Goal: Information Seeking & Learning: Learn about a topic

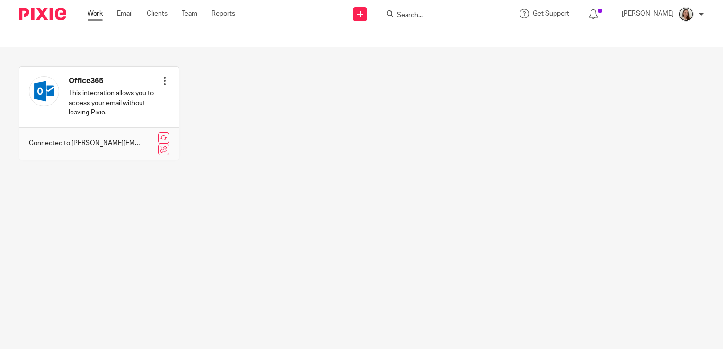
click at [98, 17] on link "Work" at bounding box center [95, 13] width 15 height 9
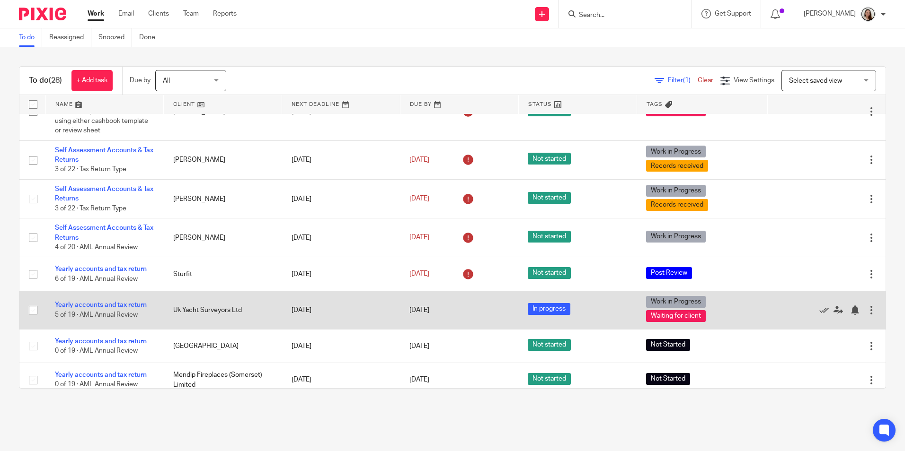
scroll to position [95, 0]
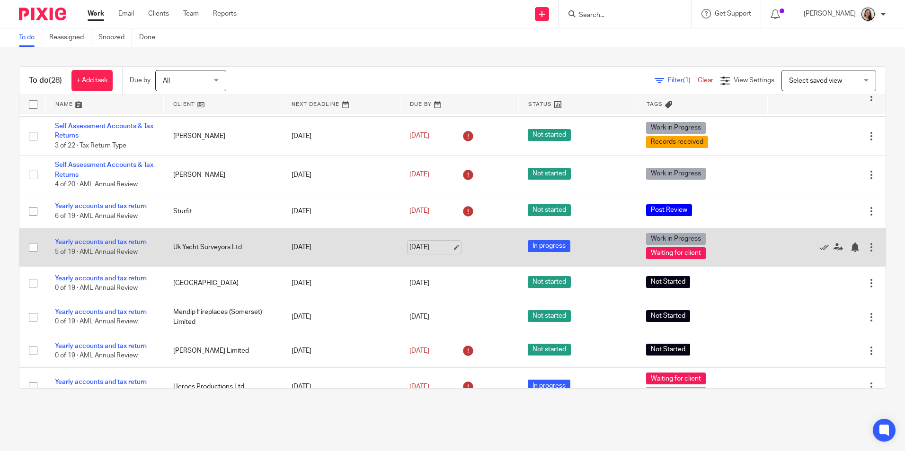
click at [445, 247] on link "[DATE]" at bounding box center [430, 248] width 43 height 10
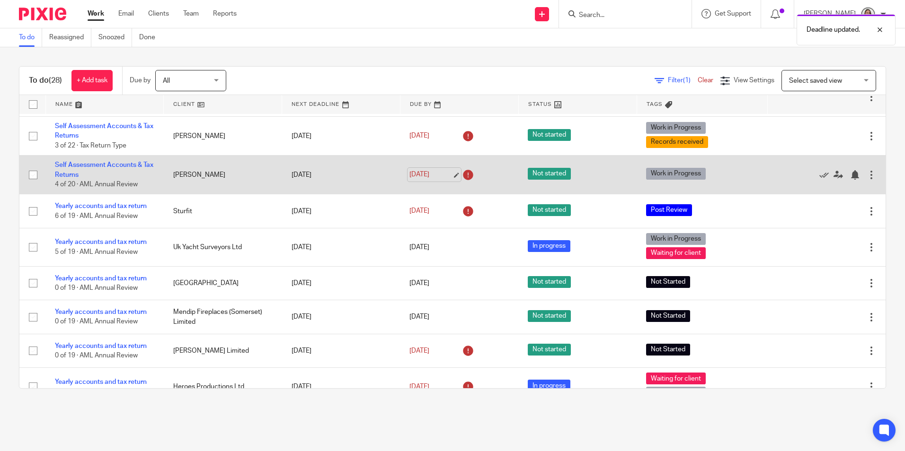
click at [444, 176] on link "[DATE]" at bounding box center [430, 175] width 43 height 10
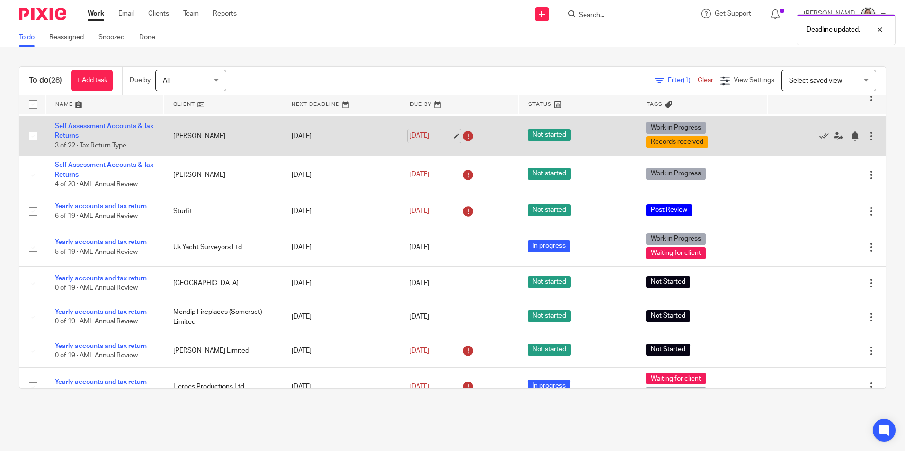
click at [446, 138] on link "[DATE]" at bounding box center [430, 136] width 43 height 10
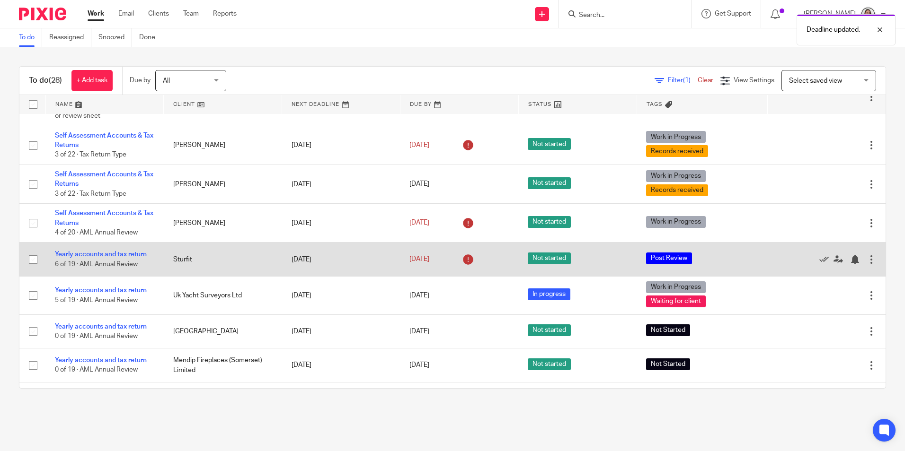
scroll to position [0, 0]
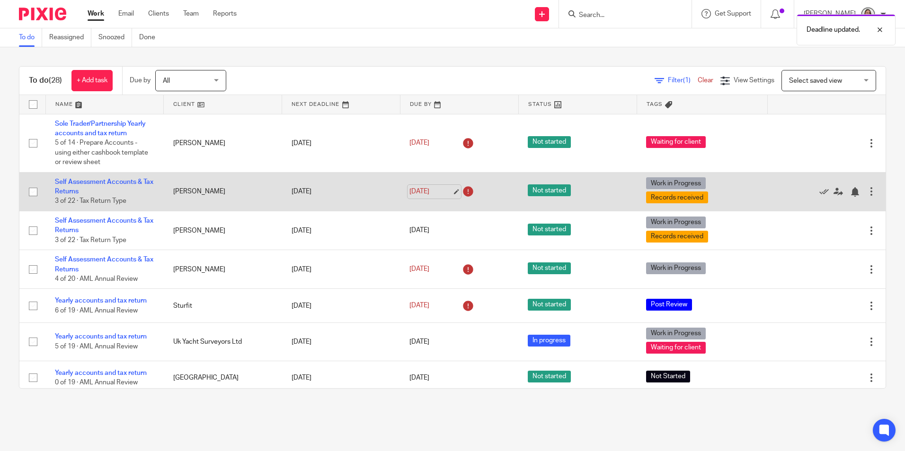
click at [444, 193] on link "[DATE]" at bounding box center [430, 192] width 43 height 10
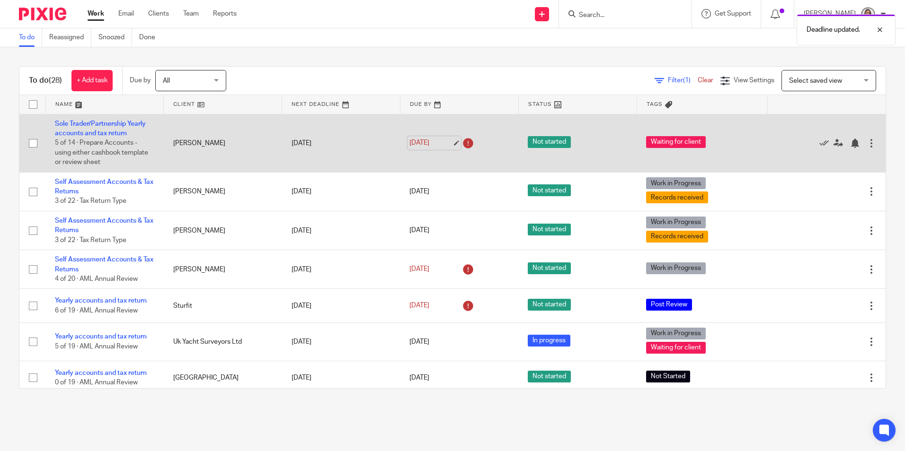
click at [445, 142] on link "15 Aug 2025" at bounding box center [430, 143] width 43 height 10
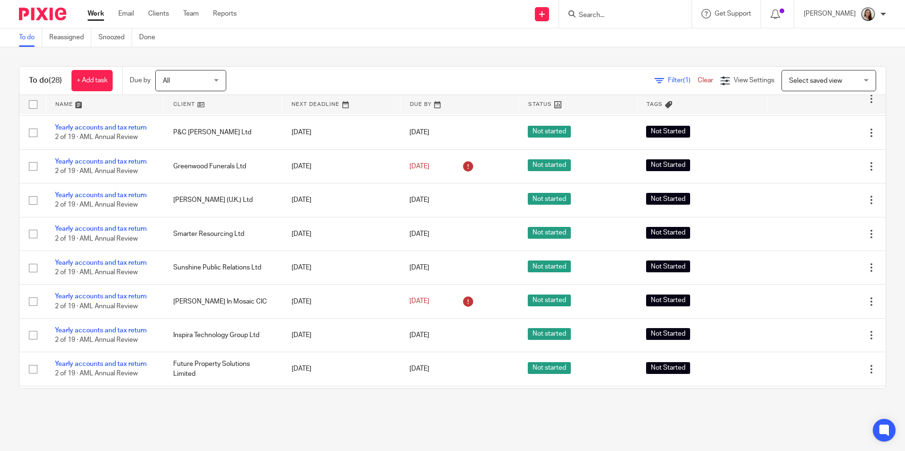
scroll to position [746, 0]
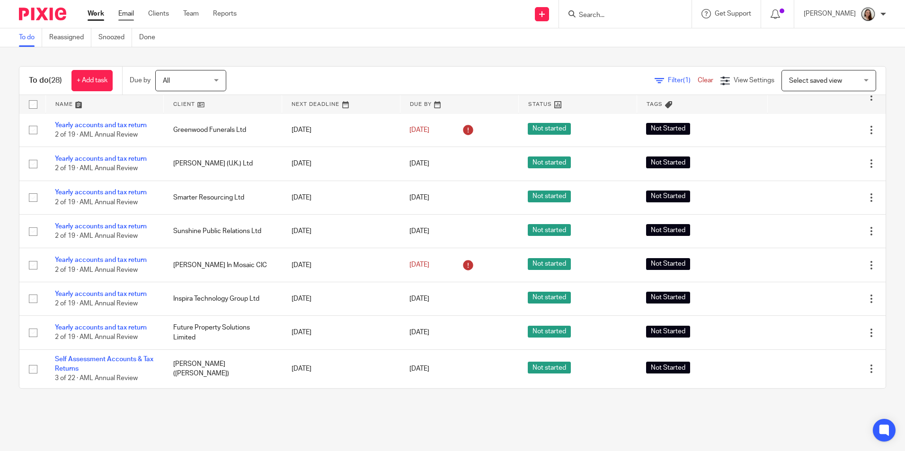
click at [128, 15] on link "Email" at bounding box center [126, 13] width 16 height 9
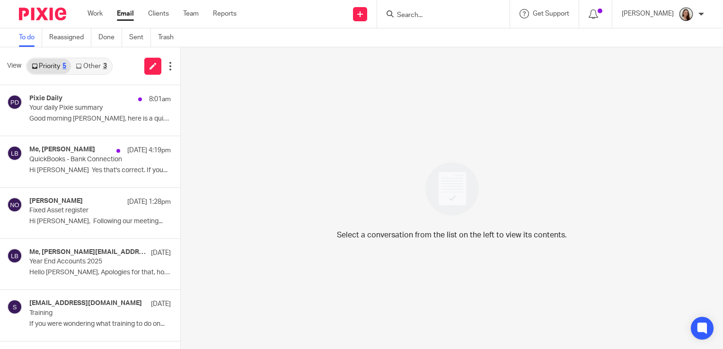
click at [100, 64] on link "Other 3" at bounding box center [91, 66] width 40 height 15
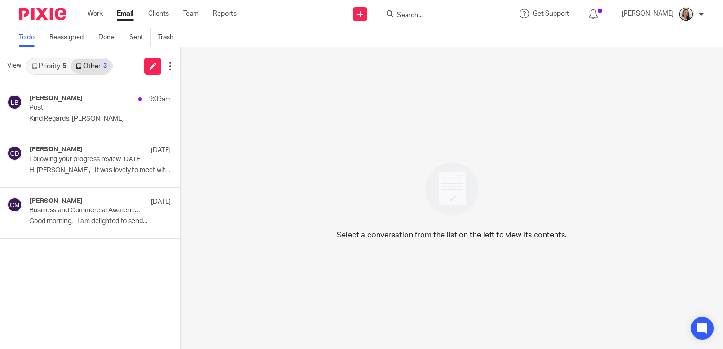
click at [44, 63] on link "Priority 5" at bounding box center [49, 66] width 44 height 15
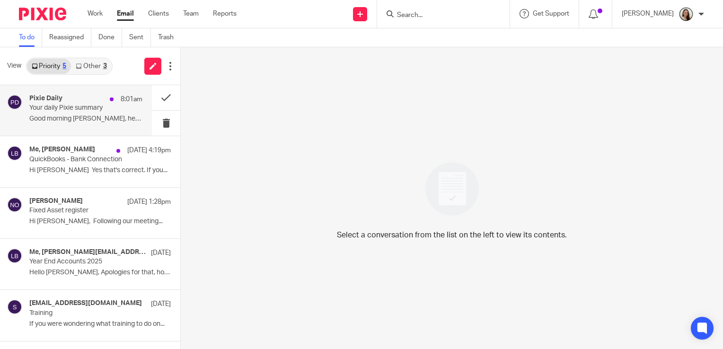
click at [83, 109] on p "Your daily Pixie summary" at bounding box center [74, 108] width 90 height 8
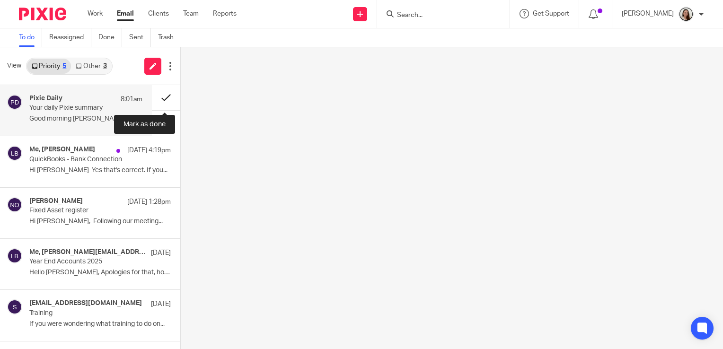
click at [158, 97] on button at bounding box center [166, 97] width 28 height 25
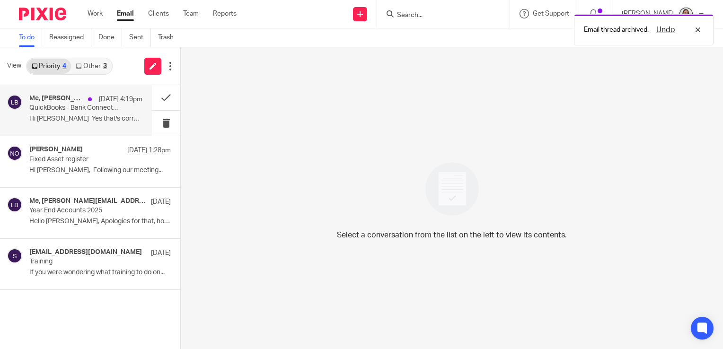
click at [69, 110] on p "QuickBooks - Bank Connection" at bounding box center [74, 108] width 90 height 8
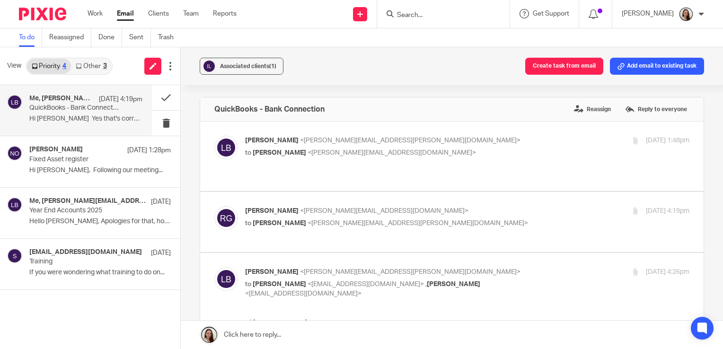
click at [97, 63] on link "Other 3" at bounding box center [91, 66] width 40 height 15
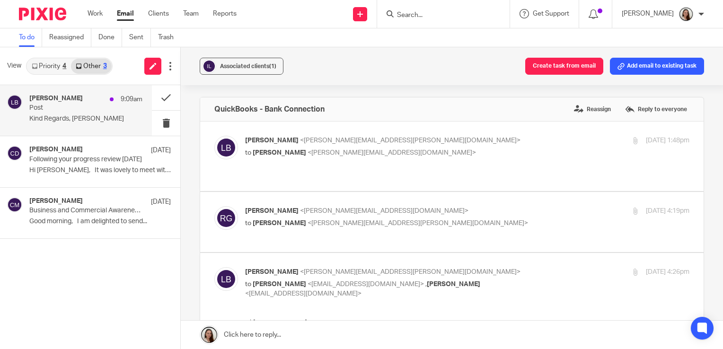
click at [55, 90] on div "Lory Baker 9:09am Post Kind Regards, Lory Baker" at bounding box center [76, 110] width 152 height 51
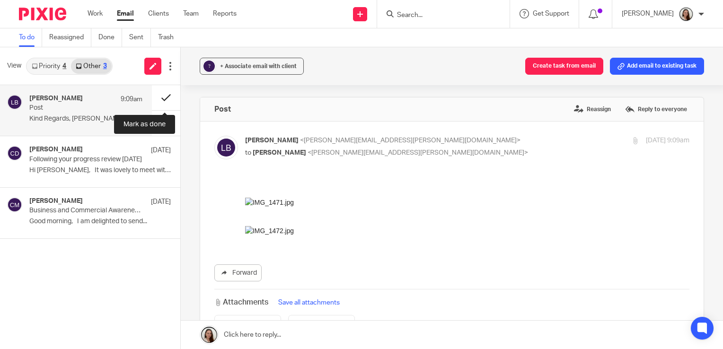
click at [159, 97] on button at bounding box center [166, 97] width 28 height 25
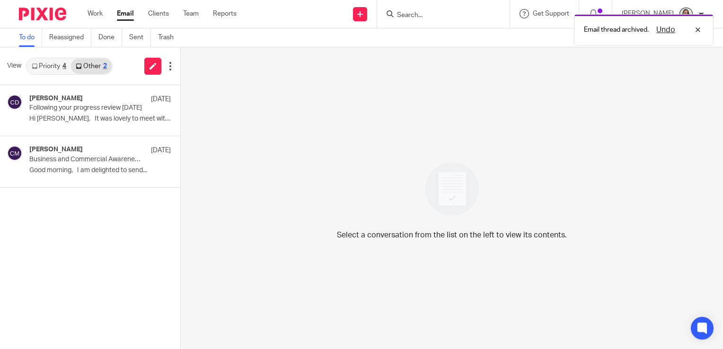
click at [40, 73] on link "Priority 4" at bounding box center [49, 66] width 44 height 15
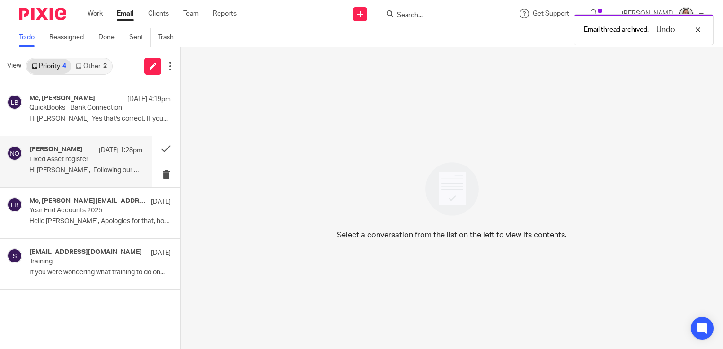
click at [83, 156] on p "Fixed Asset register" at bounding box center [74, 160] width 90 height 8
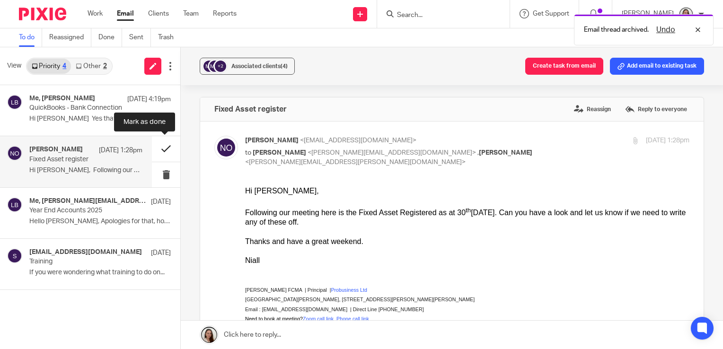
click at [168, 149] on button at bounding box center [166, 148] width 28 height 25
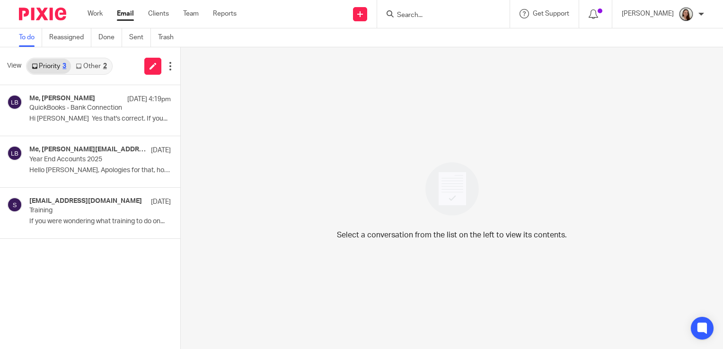
click at [453, 19] on input "Search" at bounding box center [438, 15] width 85 height 9
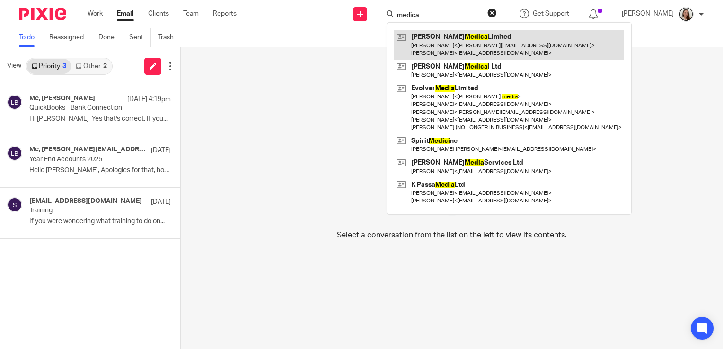
type input "medica"
click at [461, 35] on link at bounding box center [509, 44] width 230 height 29
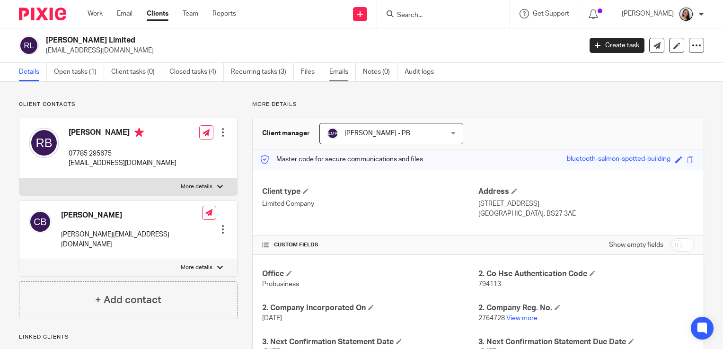
click at [336, 70] on link "Emails" at bounding box center [342, 72] width 26 height 18
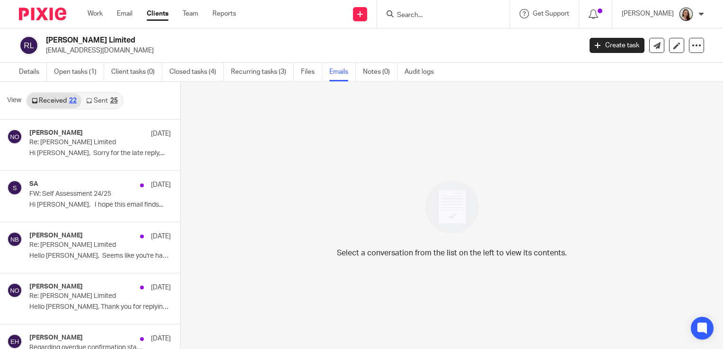
click at [110, 101] on div "25" at bounding box center [114, 100] width 8 height 7
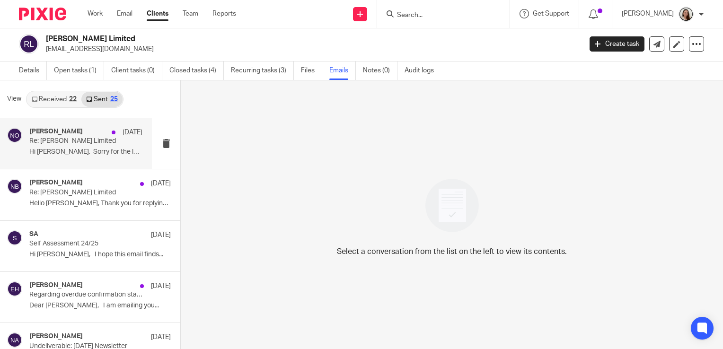
click at [62, 145] on p "Re: Rosa Medica Limited" at bounding box center [74, 141] width 90 height 8
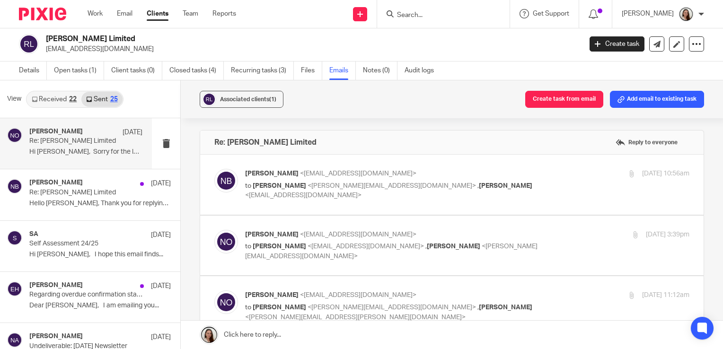
scroll to position [0, 0]
click at [34, 66] on link "Details" at bounding box center [33, 71] width 28 height 18
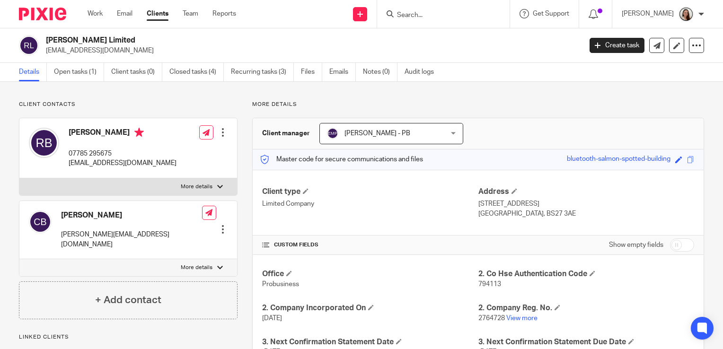
click at [524, 321] on p "2764728 View more" at bounding box center [586, 318] width 216 height 9
click at [522, 318] on link "View more" at bounding box center [521, 318] width 31 height 7
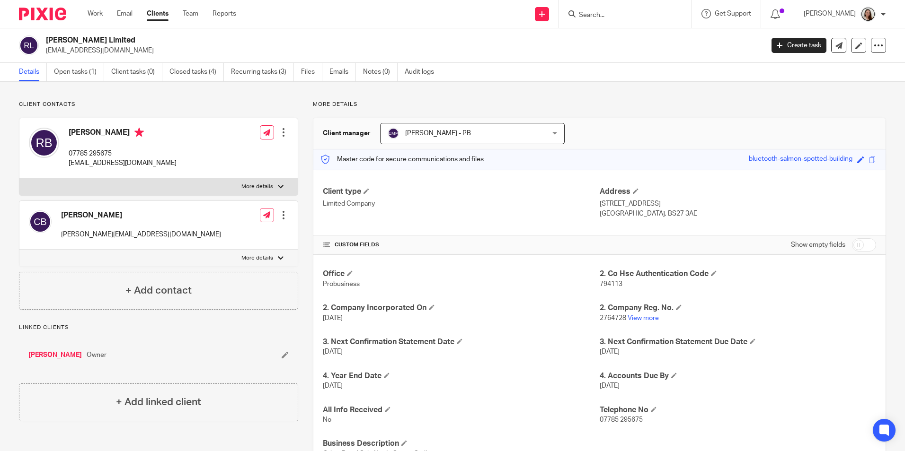
click at [104, 16] on ul "Work Email Clients Team Reports" at bounding box center [169, 13] width 163 height 9
click at [102, 15] on link "Work" at bounding box center [95, 13] width 15 height 9
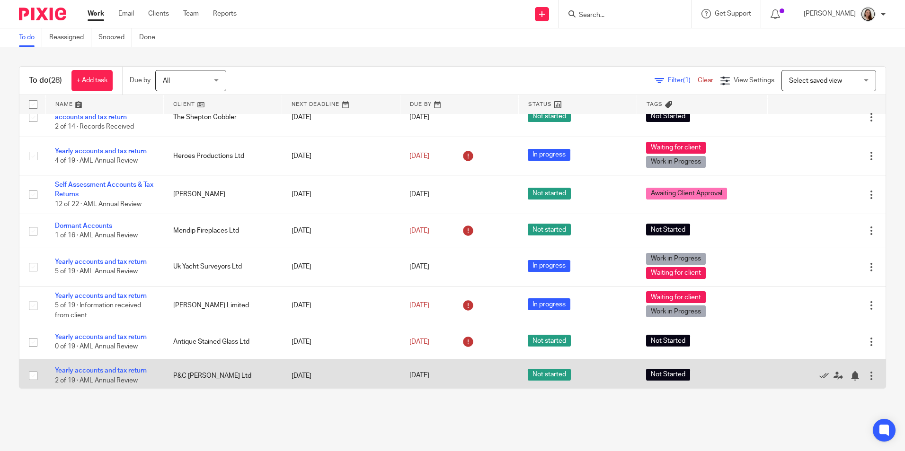
scroll to position [426, 0]
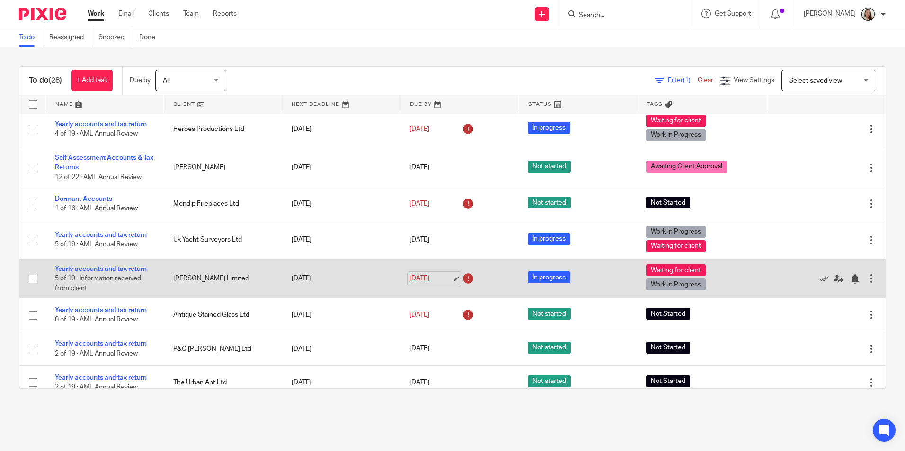
click at [446, 279] on link "[DATE]" at bounding box center [430, 279] width 43 height 10
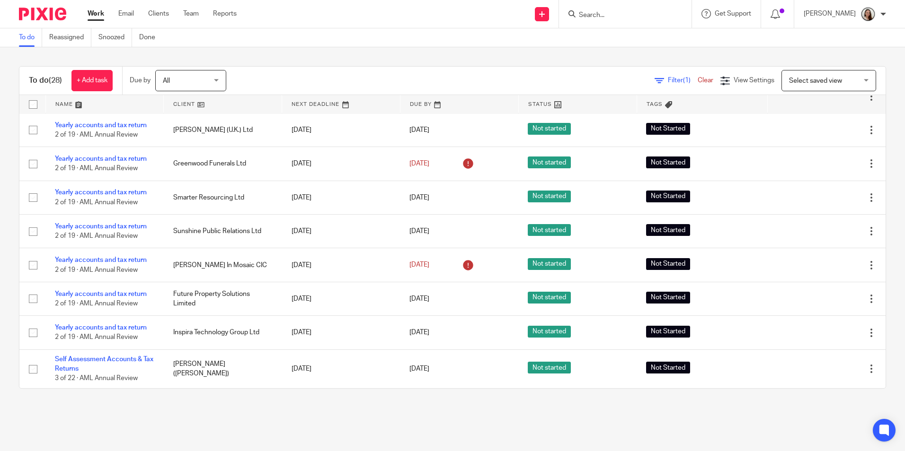
scroll to position [746, 0]
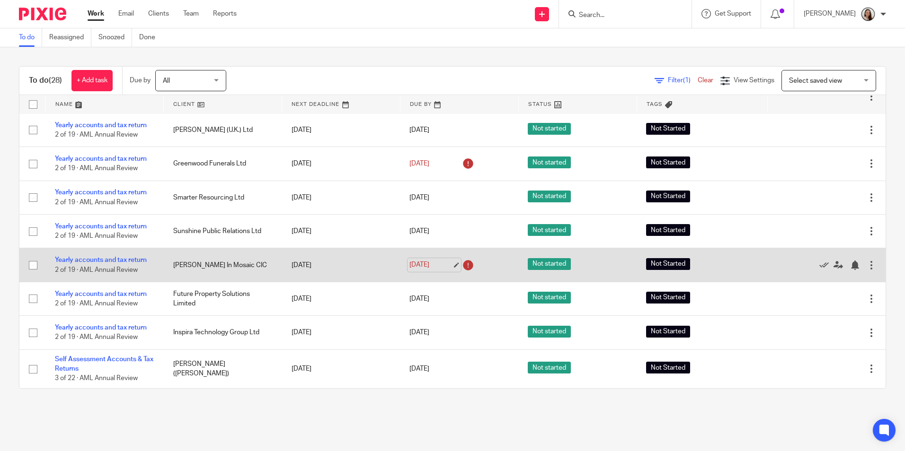
click at [443, 264] on link "[DATE]" at bounding box center [430, 265] width 43 height 10
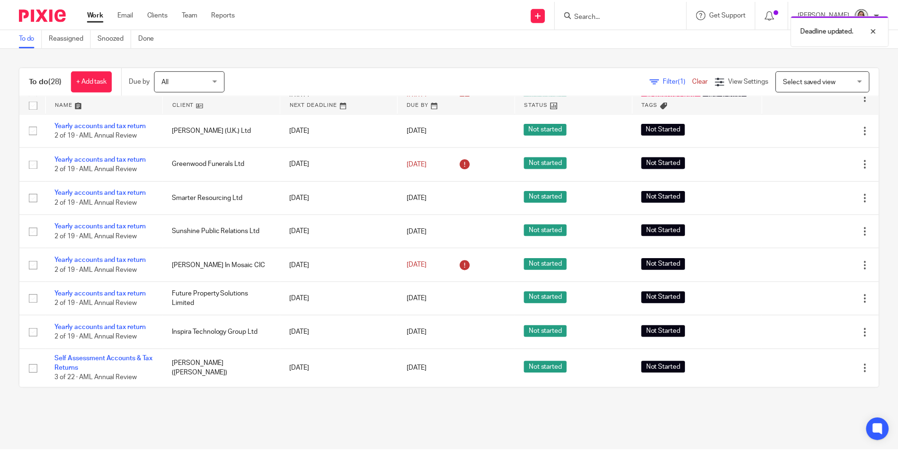
scroll to position [383, 0]
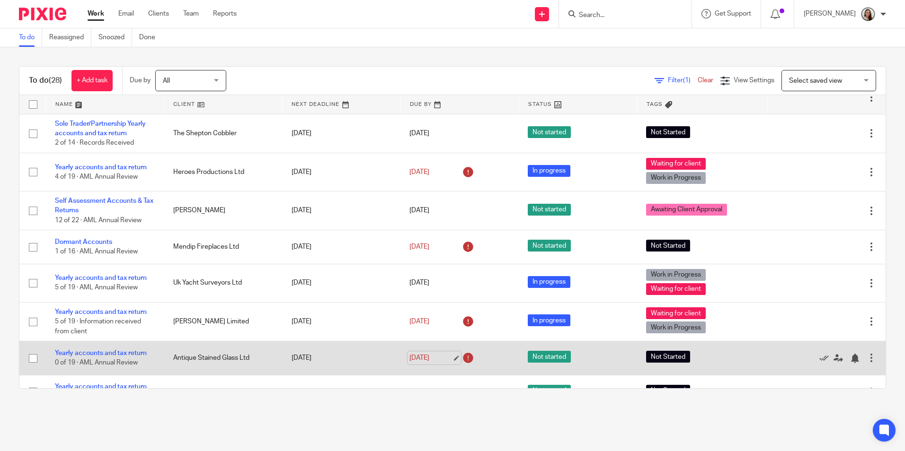
click at [448, 362] on link "[DATE]" at bounding box center [430, 358] width 43 height 10
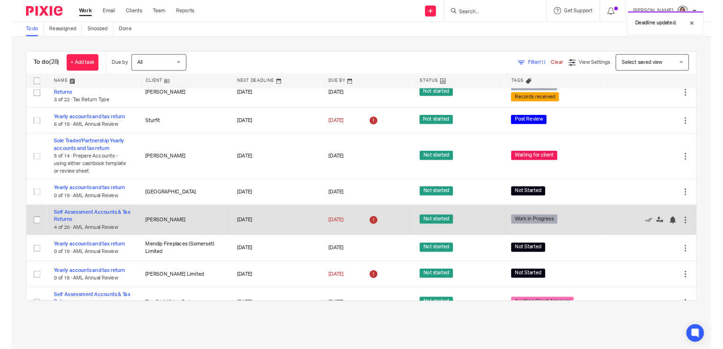
scroll to position [0, 0]
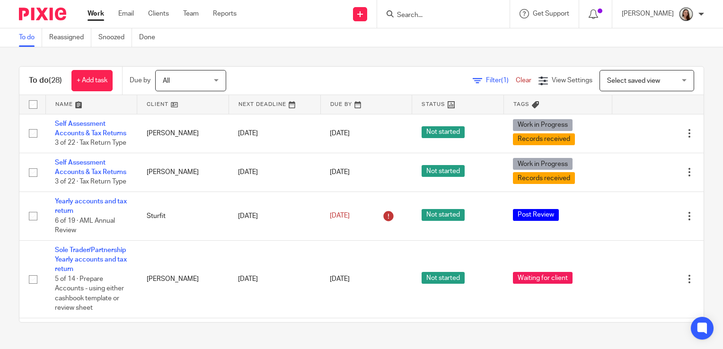
click at [406, 32] on div "To do Reassigned Snoozed Done" at bounding box center [361, 37] width 723 height 19
click at [398, 51] on div "To do (28) + Add task Due by All All Today Tomorrow This week Next week This mo…" at bounding box center [361, 194] width 723 height 294
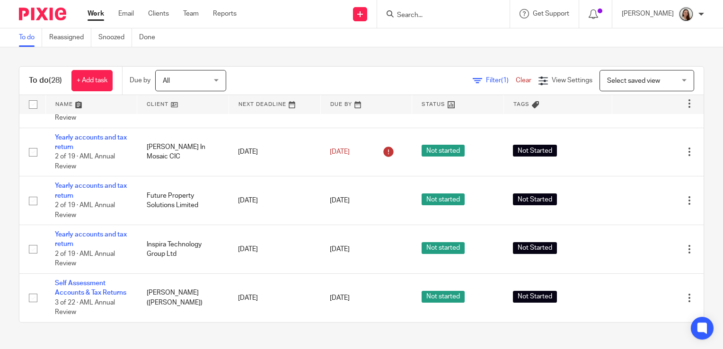
scroll to position [1245, 0]
click at [467, 14] on input "Search" at bounding box center [438, 15] width 85 height 9
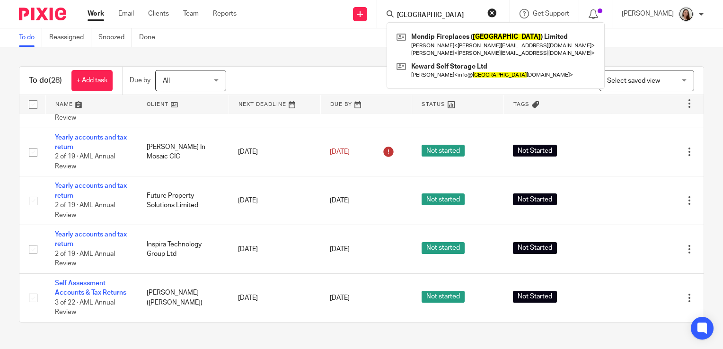
drag, startPoint x: 449, startPoint y: 13, endPoint x: 403, endPoint y: 13, distance: 45.9
click at [403, 13] on div "somerset Mendip Fireplaces ( Somerset ) Limited Natalie < natalie@mendipfirepla…" at bounding box center [443, 14] width 132 height 28
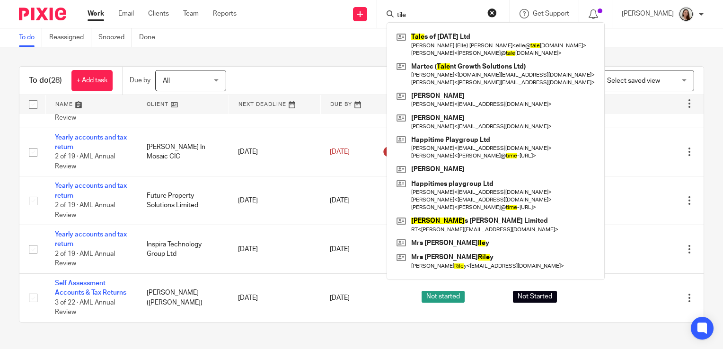
type input "tile"
click at [293, 60] on div "To do (28) + Add task Due by All All Today Tomorrow This week Next week This mo…" at bounding box center [361, 194] width 723 height 294
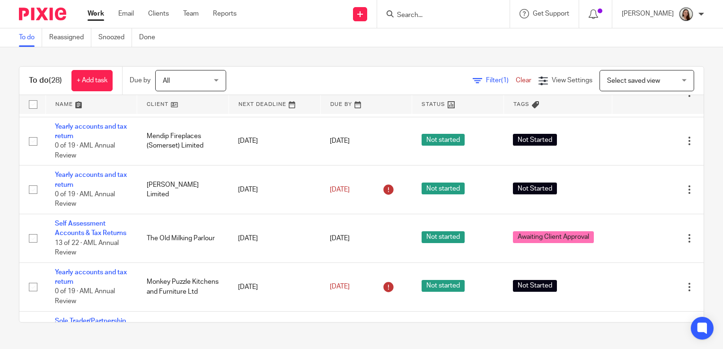
scroll to position [0, 0]
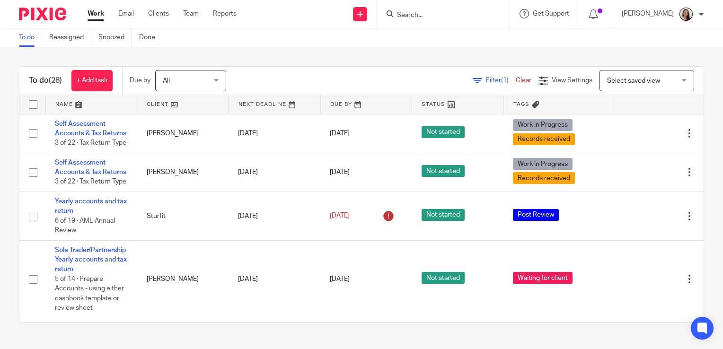
click at [439, 62] on div "To do (28) + Add task Due by All All Today Tomorrow This week Next week This mo…" at bounding box center [361, 194] width 723 height 294
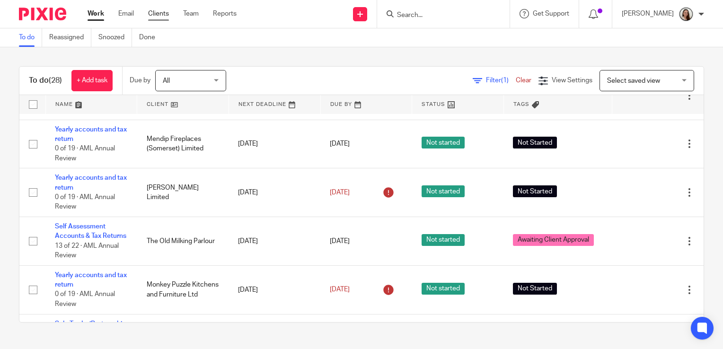
click at [165, 16] on link "Clients" at bounding box center [158, 13] width 21 height 9
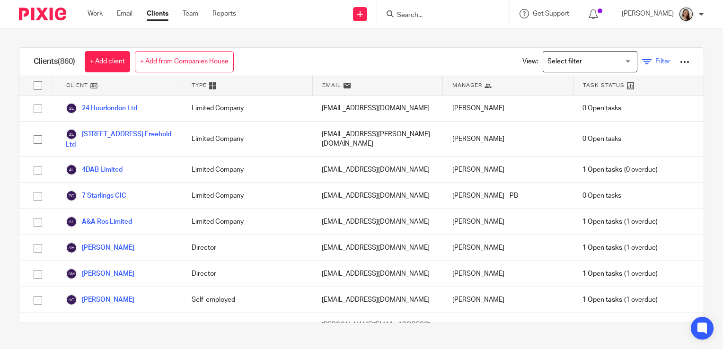
click at [642, 61] on icon at bounding box center [646, 61] width 9 height 9
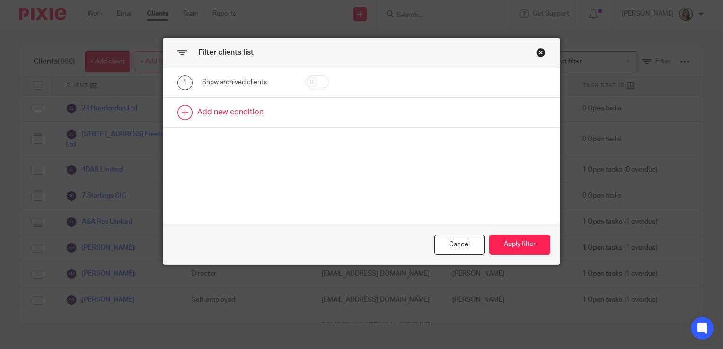
drag, startPoint x: 309, startPoint y: 83, endPoint x: 319, endPoint y: 97, distance: 17.9
click at [309, 83] on input "checkbox" at bounding box center [317, 81] width 24 height 13
checkbox input "true"
click at [201, 106] on link at bounding box center [361, 112] width 397 height 29
click at [245, 106] on div "Field" at bounding box center [242, 116] width 64 height 20
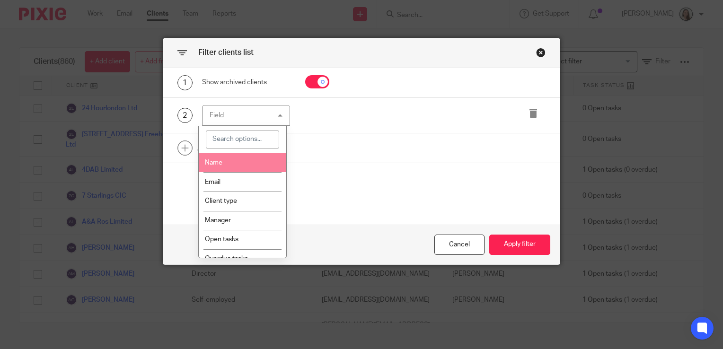
click at [228, 163] on li "Name" at bounding box center [243, 162] width 88 height 19
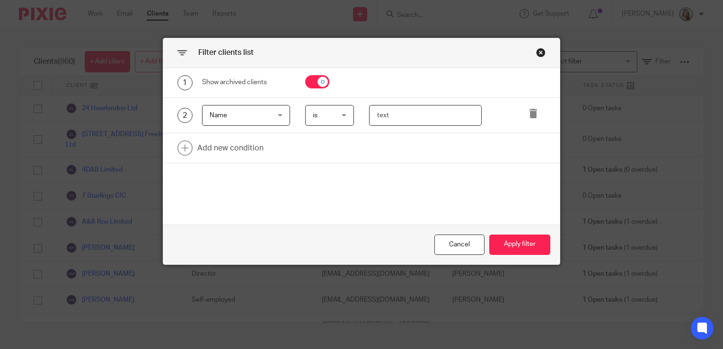
click at [412, 114] on input "text" at bounding box center [425, 115] width 113 height 21
type input "somerset tile ltd"
click at [527, 250] on button "Apply filter" at bounding box center [519, 245] width 61 height 20
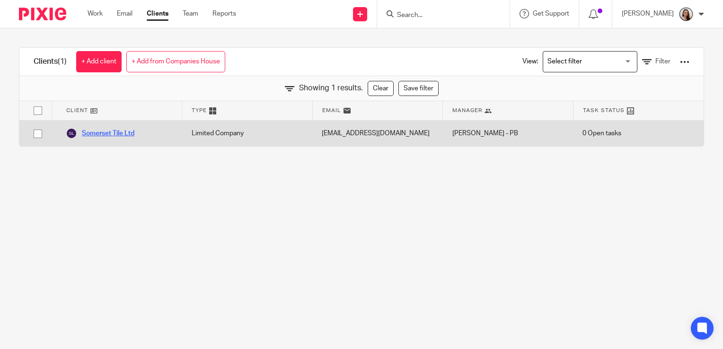
click at [108, 135] on link "Somerset Tile Ltd" at bounding box center [100, 133] width 69 height 11
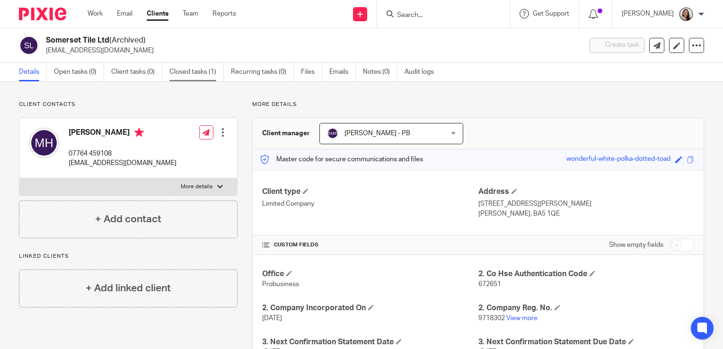
drag, startPoint x: 184, startPoint y: 71, endPoint x: 164, endPoint y: 118, distance: 51.1
click at [184, 71] on link "Closed tasks (1)" at bounding box center [196, 72] width 54 height 18
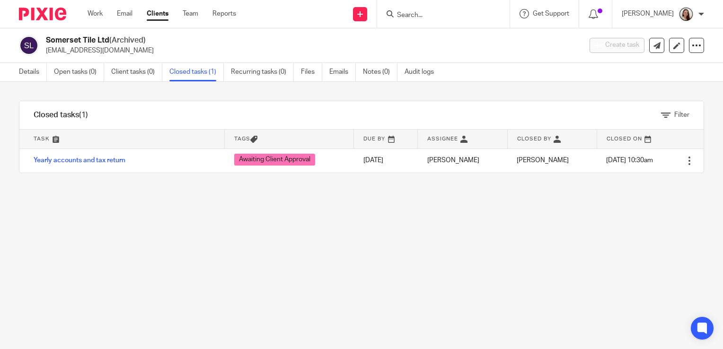
click at [328, 76] on ul "Details Open tasks (0) Client tasks (0) Closed tasks (1) Recurring tasks (0) Fi…" at bounding box center [233, 72] width 429 height 18
click at [344, 71] on link "Emails" at bounding box center [342, 72] width 26 height 18
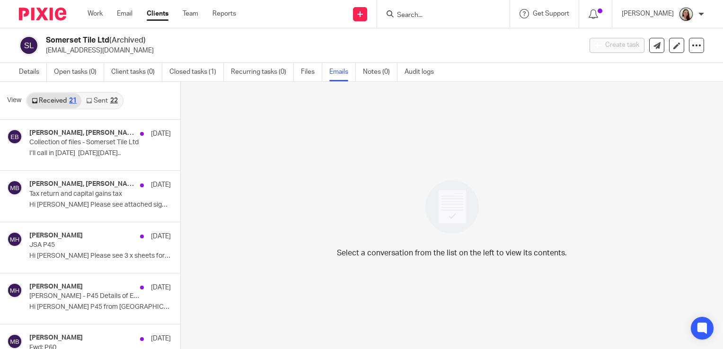
click at [110, 93] on link "Sent 22" at bounding box center [101, 100] width 41 height 15
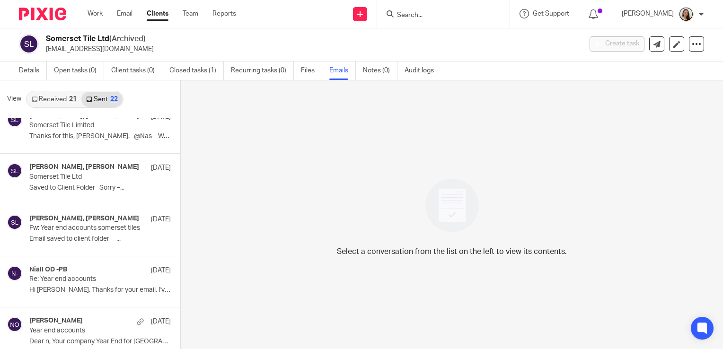
scroll to position [473, 0]
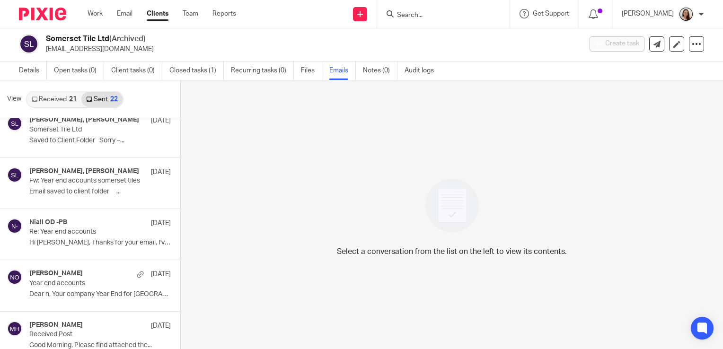
click at [461, 13] on input "Search" at bounding box center [438, 15] width 85 height 9
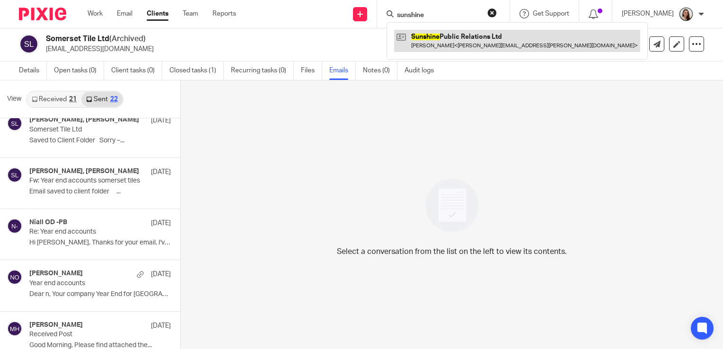
type input "sunshine"
click at [468, 38] on link at bounding box center [517, 41] width 246 height 22
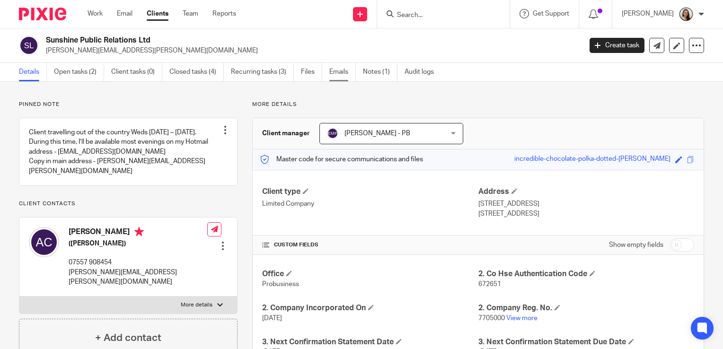
click at [340, 75] on link "Emails" at bounding box center [342, 72] width 26 height 18
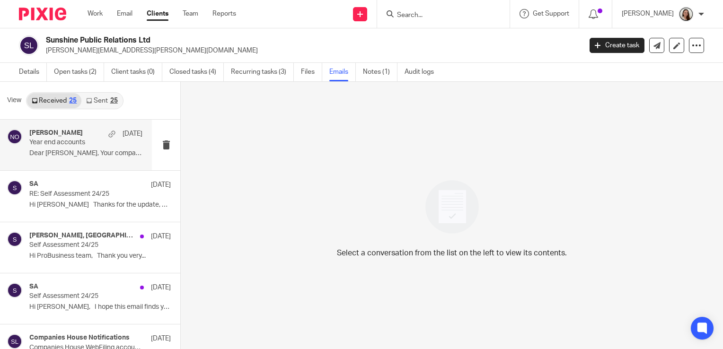
click at [64, 142] on p "Year end accounts" at bounding box center [74, 143] width 90 height 8
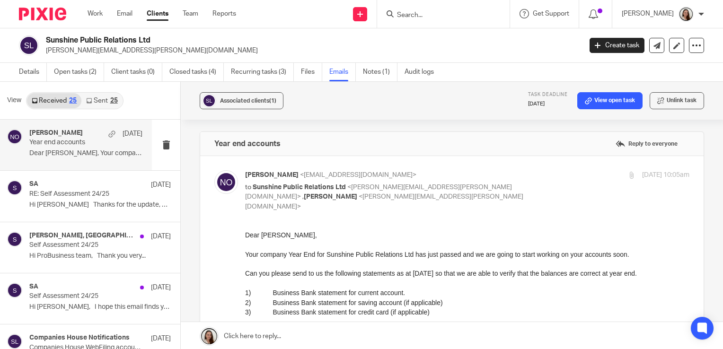
click at [435, 18] on input "Search" at bounding box center [438, 15] width 85 height 9
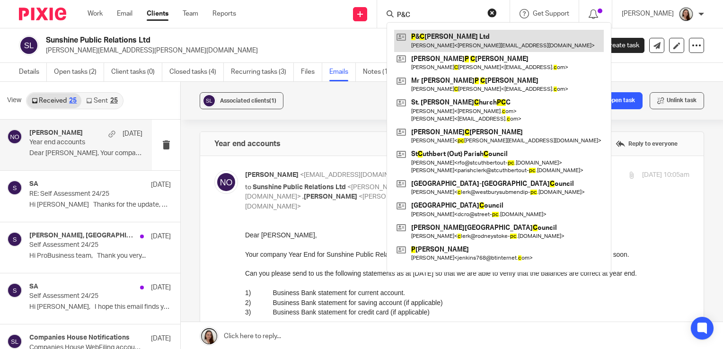
type input "P&C"
click at [459, 41] on link at bounding box center [499, 41] width 210 height 22
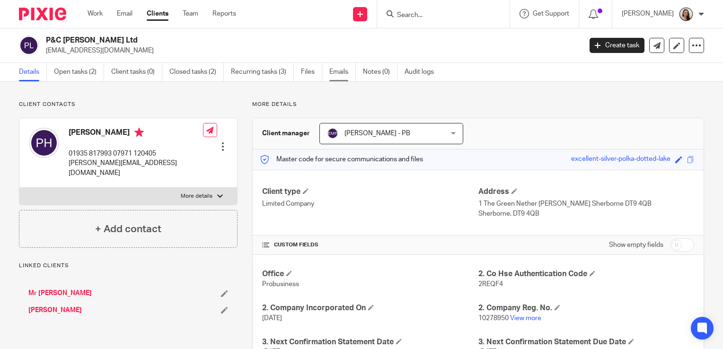
click at [354, 68] on link "Emails" at bounding box center [342, 72] width 26 height 18
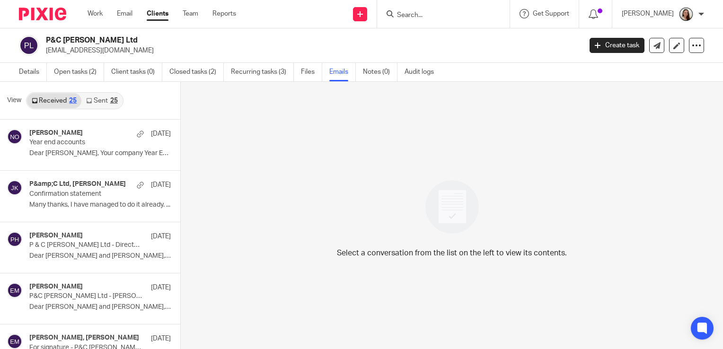
click at [98, 102] on link "Sent 25" at bounding box center [101, 100] width 41 height 15
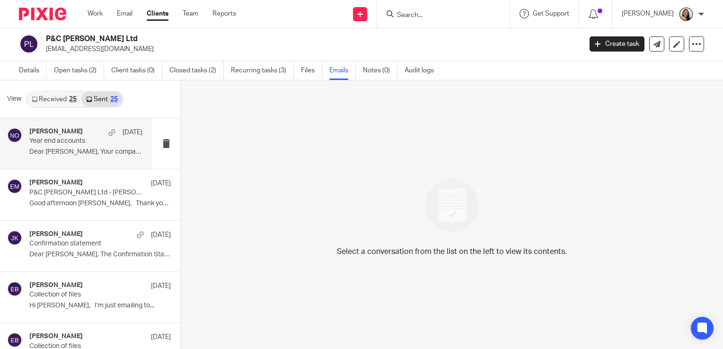
click at [64, 144] on p "Year end accounts" at bounding box center [74, 141] width 90 height 8
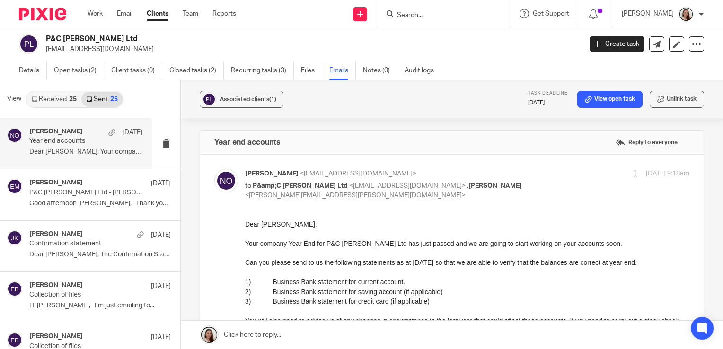
scroll to position [0, 0]
click at [463, 17] on input "Search" at bounding box center [438, 15] width 85 height 9
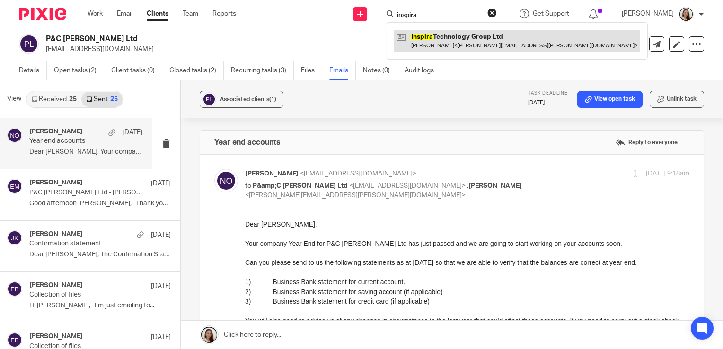
type input "inspira"
click at [476, 42] on link at bounding box center [517, 41] width 246 height 22
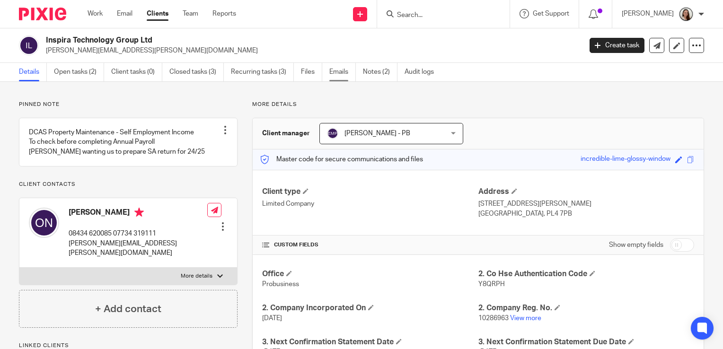
click at [348, 75] on link "Emails" at bounding box center [342, 72] width 26 height 18
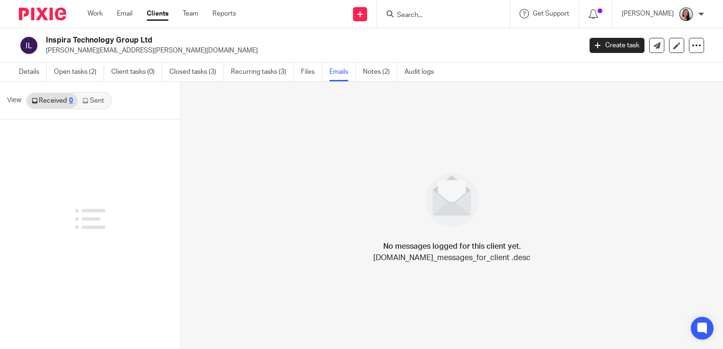
click at [97, 98] on link "Sent" at bounding box center [94, 100] width 33 height 15
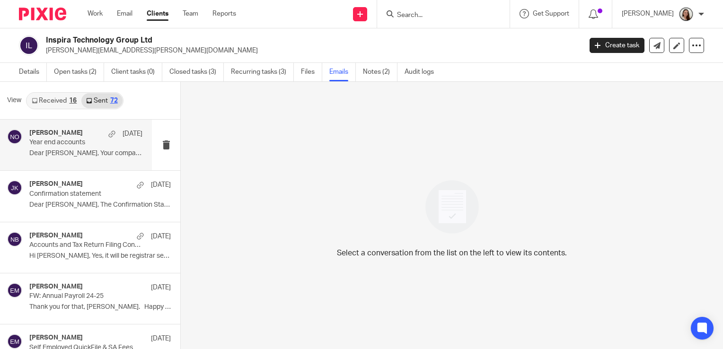
click at [83, 147] on div "[PERSON_NAME] [DATE] Year end accounts Dear [PERSON_NAME], Your company Year En…" at bounding box center [85, 145] width 113 height 32
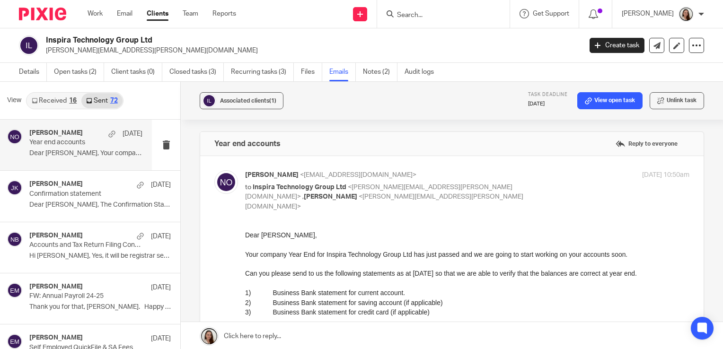
click at [468, 8] on form at bounding box center [446, 14] width 101 height 12
click at [459, 11] on input "Search" at bounding box center [438, 15] width 85 height 9
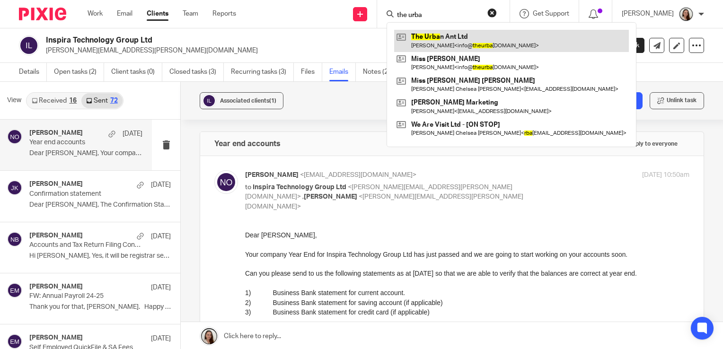
type input "the urba"
click at [469, 42] on link at bounding box center [511, 41] width 235 height 22
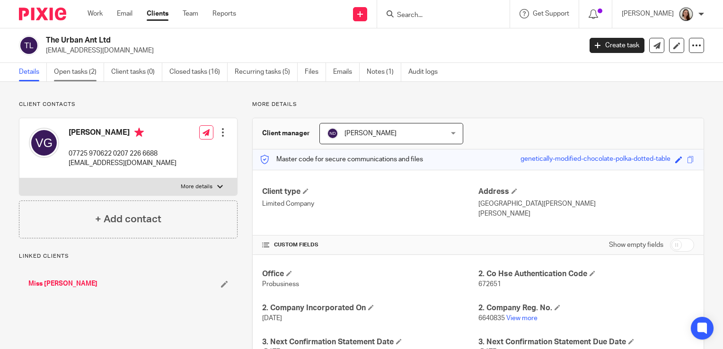
click at [88, 73] on link "Open tasks (2)" at bounding box center [79, 72] width 50 height 18
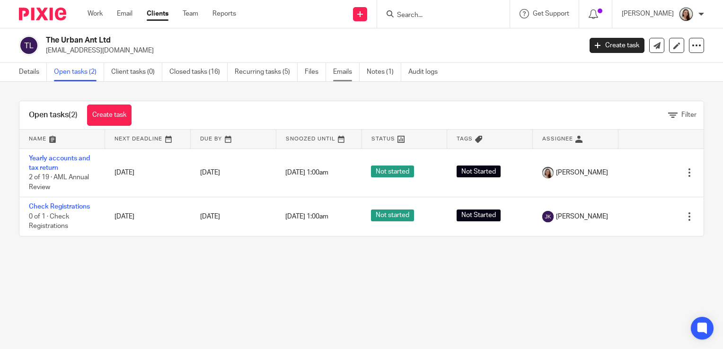
click at [337, 71] on link "Emails" at bounding box center [346, 72] width 26 height 18
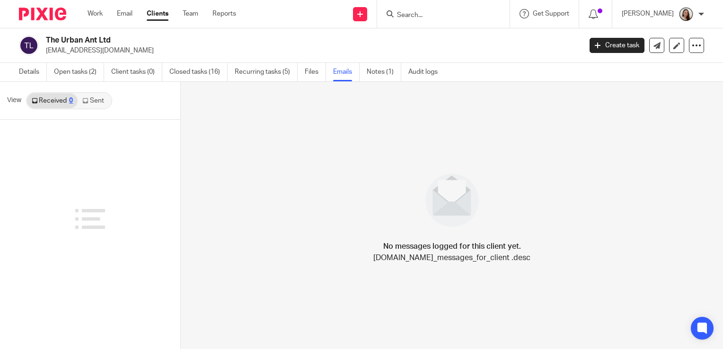
click at [95, 103] on link "Sent" at bounding box center [94, 100] width 33 height 15
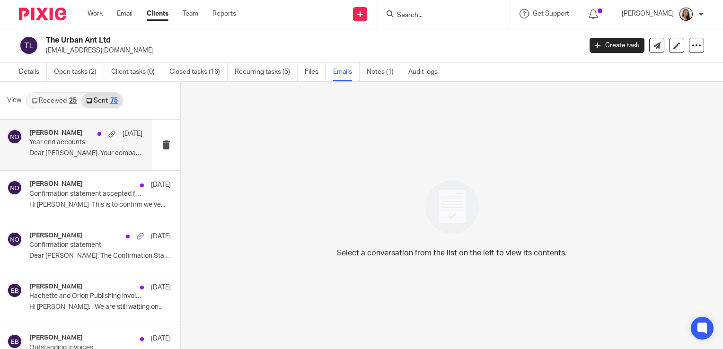
click at [93, 149] on div "Niall O'Driscoll 12 Aug Year end accounts Dear Vanessa, Your company Year End f…" at bounding box center [85, 145] width 113 height 32
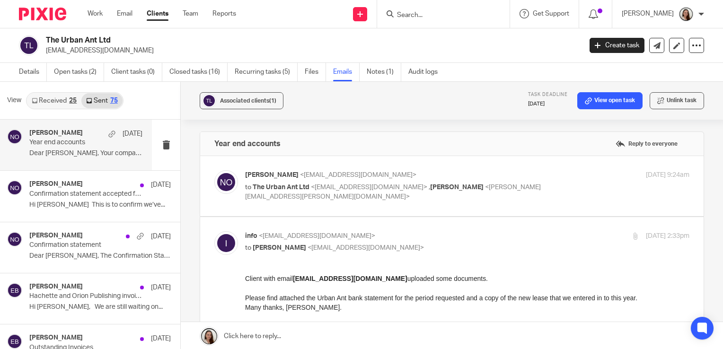
click at [443, 6] on div at bounding box center [443, 14] width 132 height 28
click at [440, 16] on input "Search" at bounding box center [438, 15] width 85 height 9
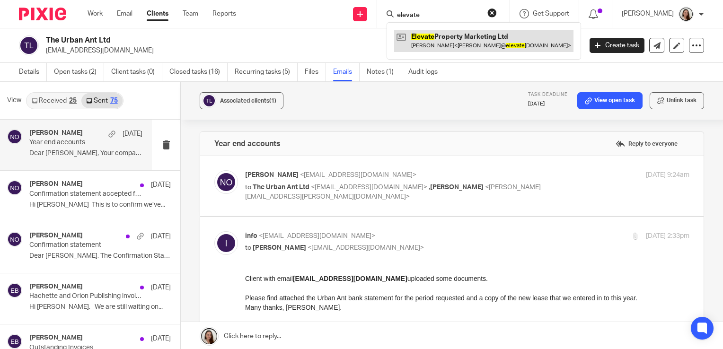
type input "elevate"
click at [456, 47] on link at bounding box center [483, 41] width 179 height 22
click at [468, 45] on link at bounding box center [483, 41] width 179 height 22
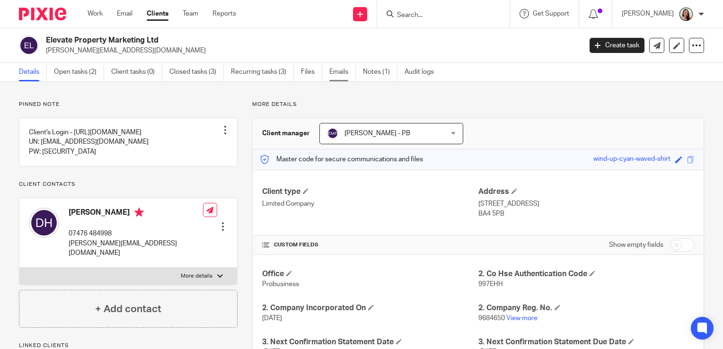
click at [350, 71] on link "Emails" at bounding box center [342, 72] width 26 height 18
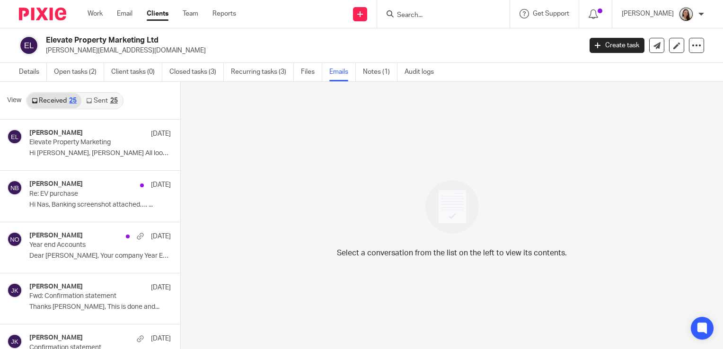
click at [97, 103] on link "Sent 25" at bounding box center [101, 100] width 41 height 15
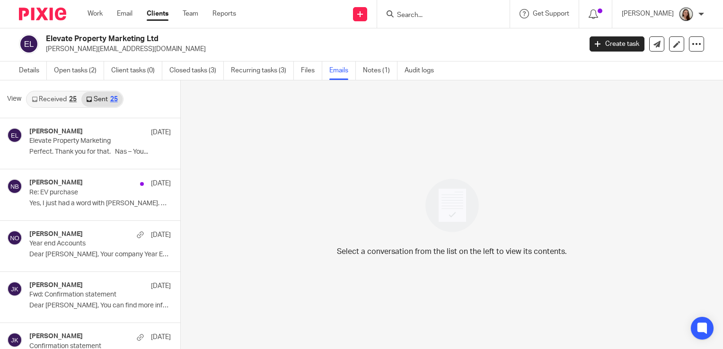
click at [428, 19] on input "Search" at bounding box center [438, 15] width 85 height 9
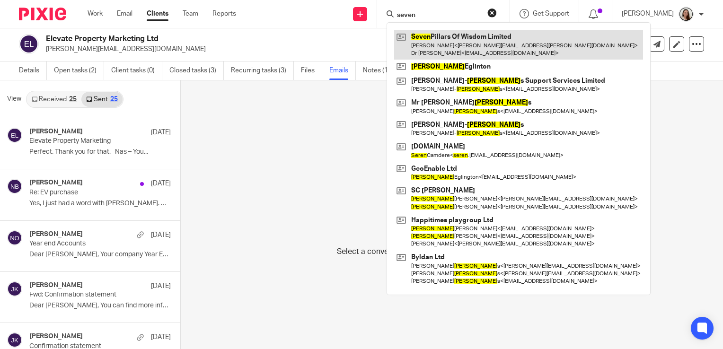
type input "seven"
click at [460, 39] on link at bounding box center [518, 44] width 249 height 29
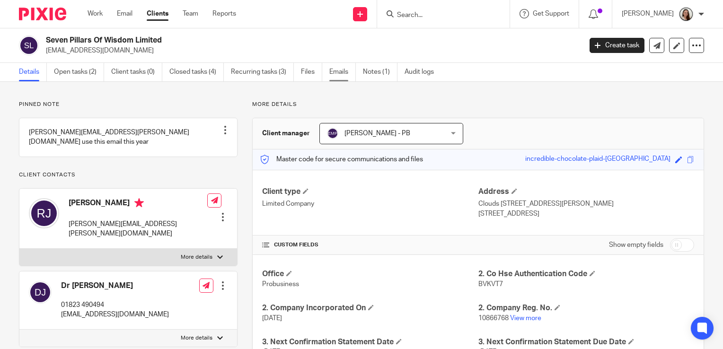
click at [347, 73] on link "Emails" at bounding box center [342, 72] width 26 height 18
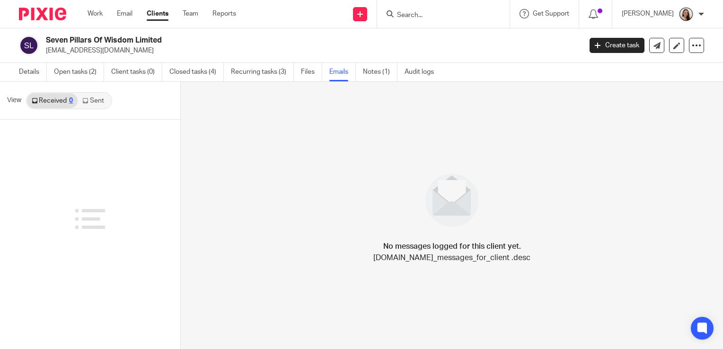
click at [97, 104] on link "Sent" at bounding box center [94, 100] width 33 height 15
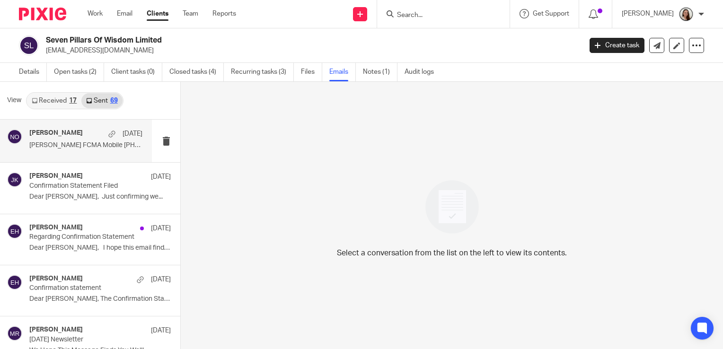
click at [83, 139] on div "[PERSON_NAME] [DATE] [PERSON_NAME] FCMA Mobile [PHONE_NUMBER] ..." at bounding box center [85, 141] width 113 height 24
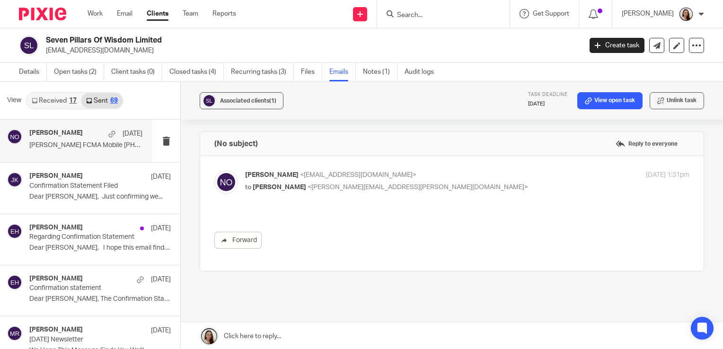
click at [374, 194] on div "[PERSON_NAME] <[EMAIL_ADDRESS][DOMAIN_NAME]> to [PERSON_NAME] <[PERSON_NAME][EM…" at bounding box center [467, 182] width 444 height 24
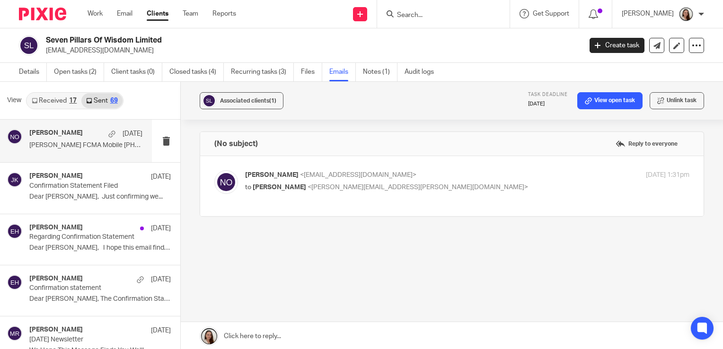
click at [374, 194] on div "[PERSON_NAME] <[EMAIL_ADDRESS][DOMAIN_NAME]> to [PERSON_NAME] <[PERSON_NAME][EM…" at bounding box center [467, 182] width 444 height 24
checkbox input "true"
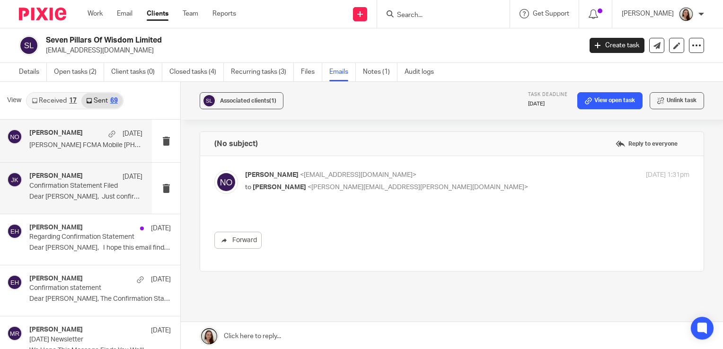
click at [75, 196] on p "Dear [PERSON_NAME], Just confirming we..." at bounding box center [85, 197] width 113 height 8
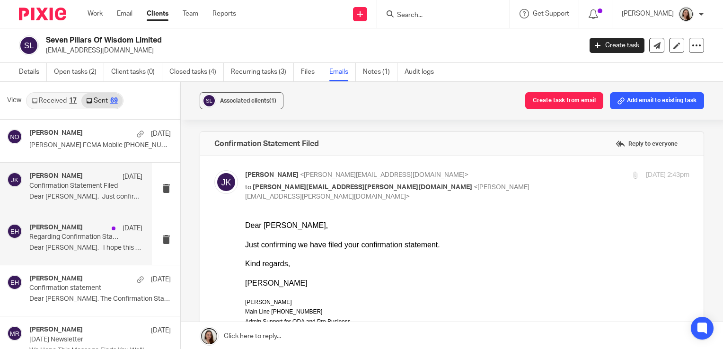
click at [71, 242] on div "[PERSON_NAME] [DATE] Regarding Confirmation Statement Dear [PERSON_NAME], I hop…" at bounding box center [85, 240] width 113 height 32
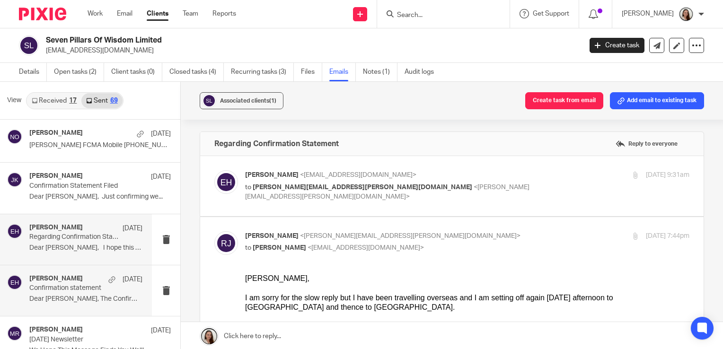
click at [76, 294] on div "Erin Holly 2 Jun Confirmation statement Dear Rob, The Confirmation Statement fo…" at bounding box center [85, 291] width 113 height 32
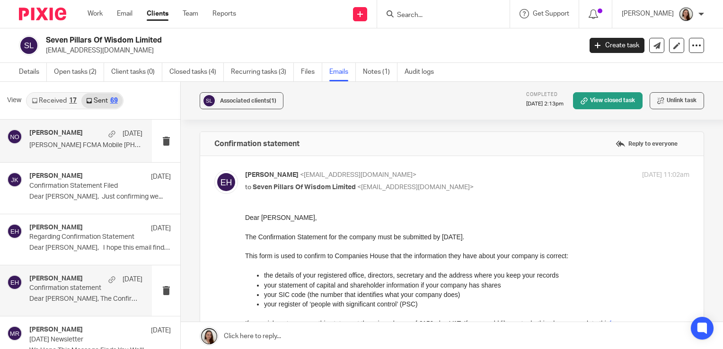
click at [85, 139] on div "Niall O'Driscoll 8 Aug Niall O'Driscoll FCMA Mobile +44 7767 757 328 ..." at bounding box center [85, 141] width 113 height 24
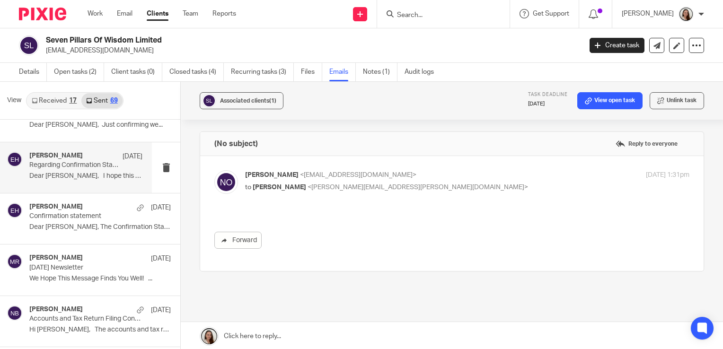
scroll to position [95, 0]
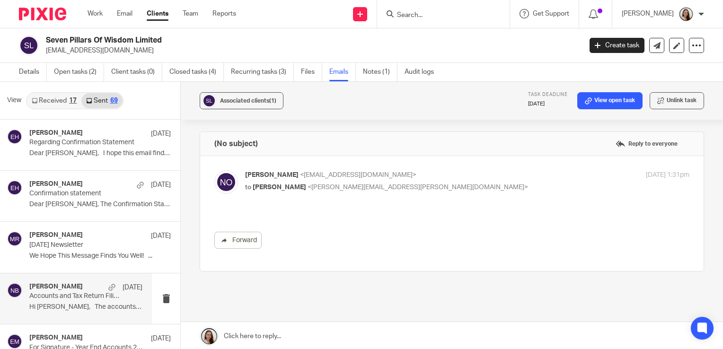
click at [68, 306] on p "Hi Rob, The accounts and tax return..." at bounding box center [85, 307] width 113 height 8
click at [85, 297] on p "Accounts and Tax Return Filing Confirmation" at bounding box center [74, 296] width 90 height 8
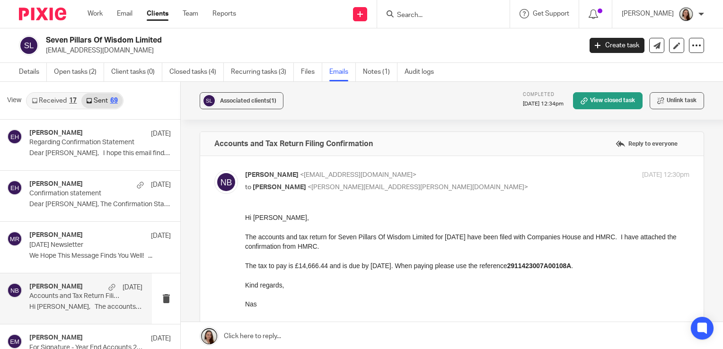
scroll to position [0, 0]
click at [89, 71] on link "Open tasks (2)" at bounding box center [79, 72] width 50 height 18
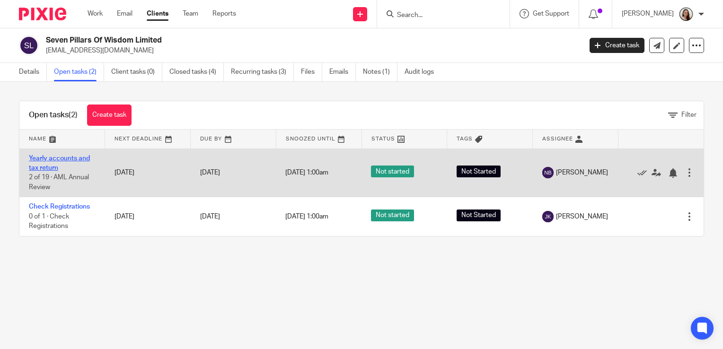
click at [66, 158] on link "Yearly accounts and tax return" at bounding box center [59, 163] width 61 height 16
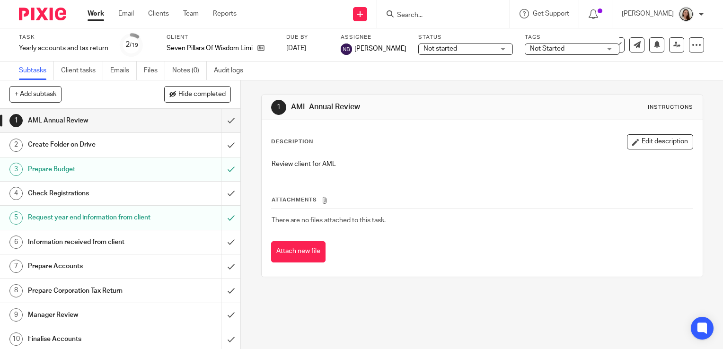
click at [69, 218] on h1 "Request year end information from client" at bounding box center [89, 218] width 123 height 14
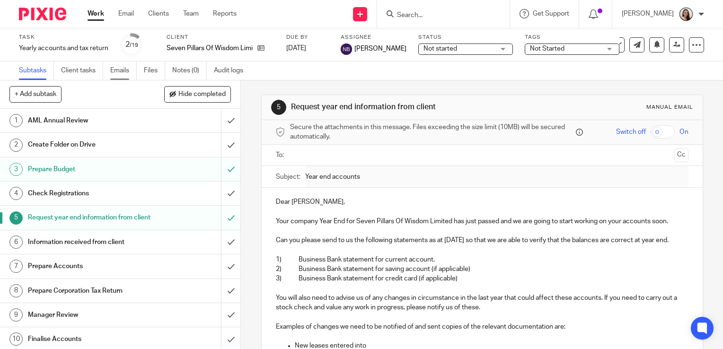
click at [124, 70] on link "Emails" at bounding box center [123, 71] width 26 height 18
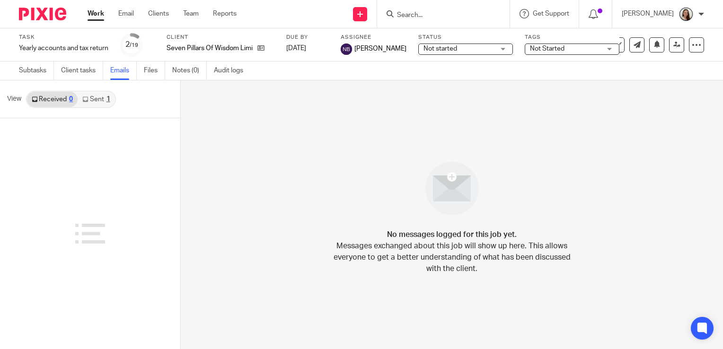
click at [108, 101] on div "1" at bounding box center [108, 99] width 4 height 7
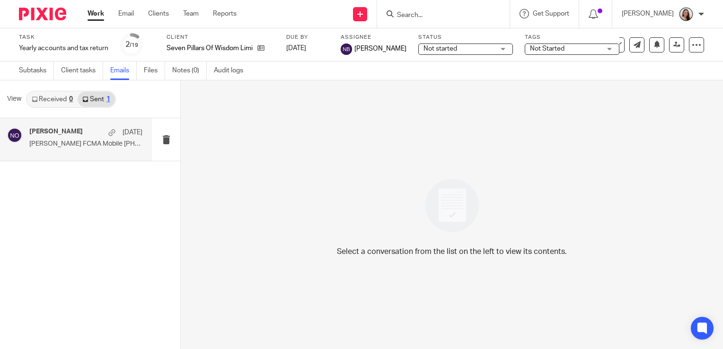
click at [90, 138] on div "Niall O'Driscoll 8 Aug Niall O'Driscoll FCMA Mobile +44 7767 757 328 ..." at bounding box center [85, 140] width 113 height 24
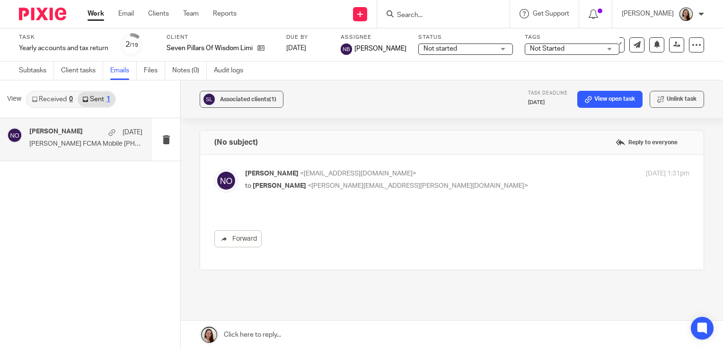
click at [361, 174] on span "<niallodriscoll@probusinessuk.com>" at bounding box center [358, 173] width 116 height 7
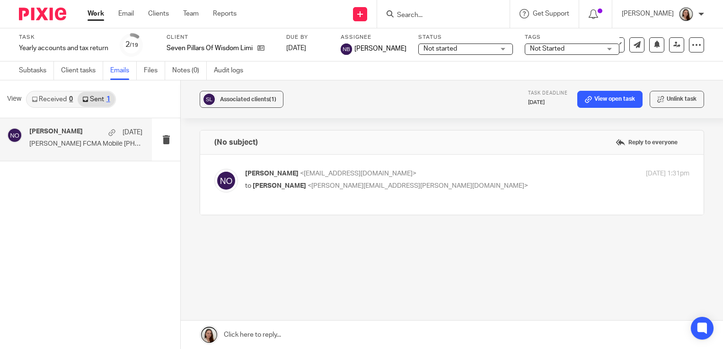
click at [390, 201] on div "Niall O'Driscoll <niallodriscoll@probusinessuk.com> to Rob Johnson <robert.john…" at bounding box center [451, 185] width 475 height 32
click at [363, 180] on div "Niall O'Driscoll <niallodriscoll@probusinessuk.com> to Rob Johnson <robert.john…" at bounding box center [393, 180] width 296 height 22
checkbox input "true"
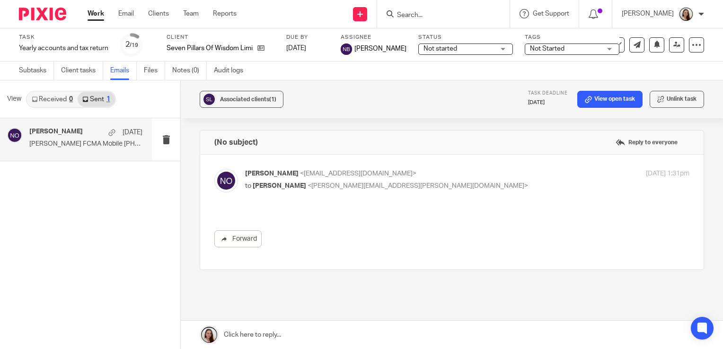
click at [443, 11] on input "Search" at bounding box center [438, 15] width 85 height 9
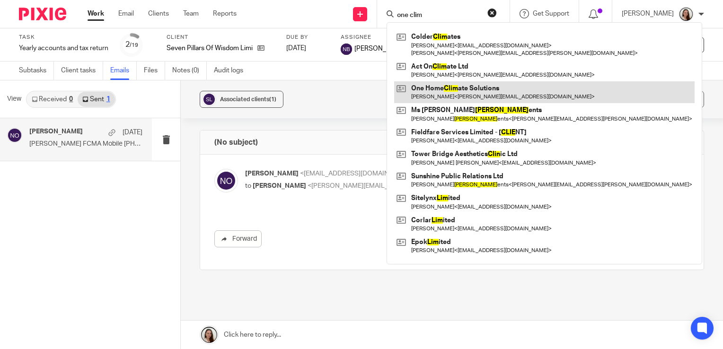
type input "one clim"
click at [466, 92] on link at bounding box center [544, 92] width 300 height 22
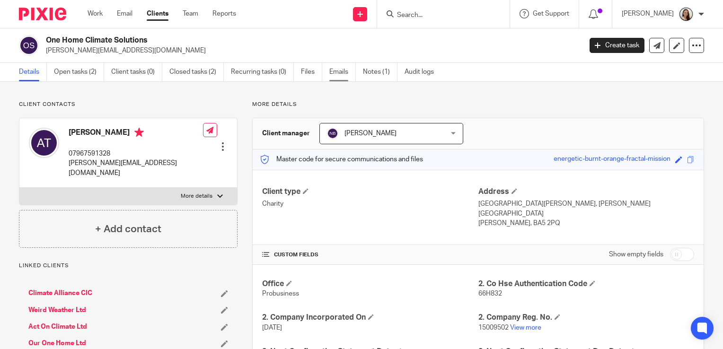
click at [339, 76] on link "Emails" at bounding box center [342, 72] width 26 height 18
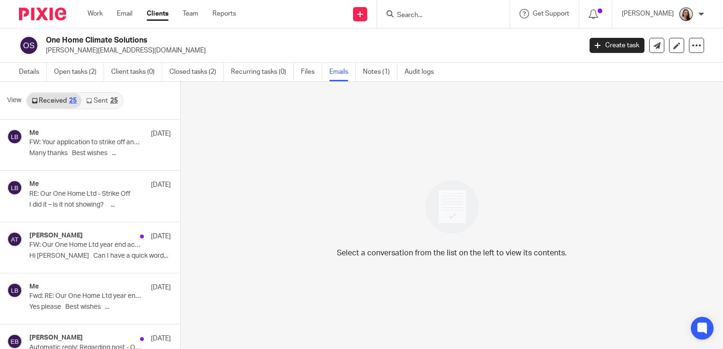
click at [99, 100] on link "Sent 25" at bounding box center [101, 100] width 41 height 15
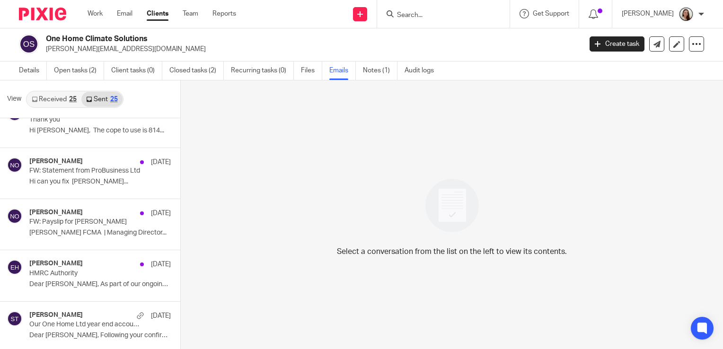
scroll to position [331, 0]
click at [72, 75] on link "Open tasks (2)" at bounding box center [79, 71] width 50 height 18
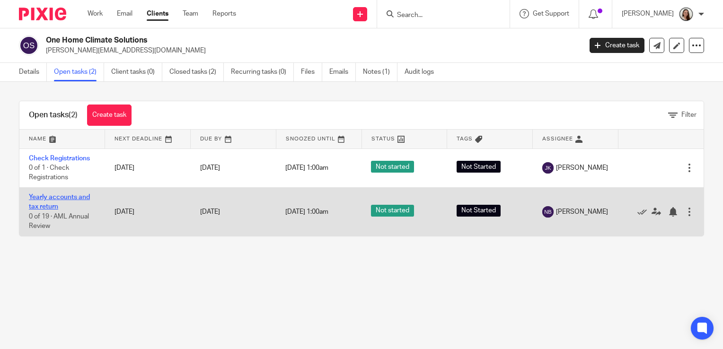
click at [61, 197] on link "Yearly accounts and tax return" at bounding box center [59, 202] width 61 height 16
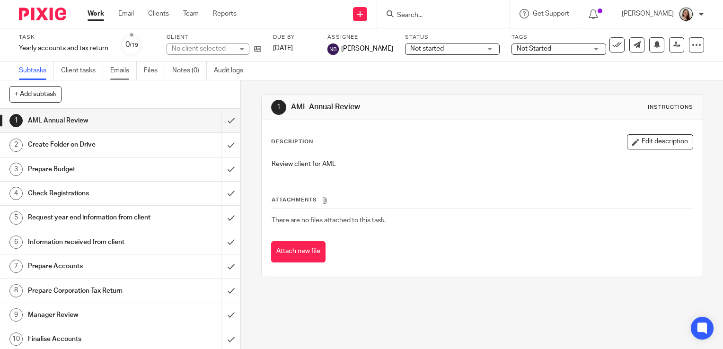
click at [134, 71] on link "Emails" at bounding box center [123, 71] width 26 height 18
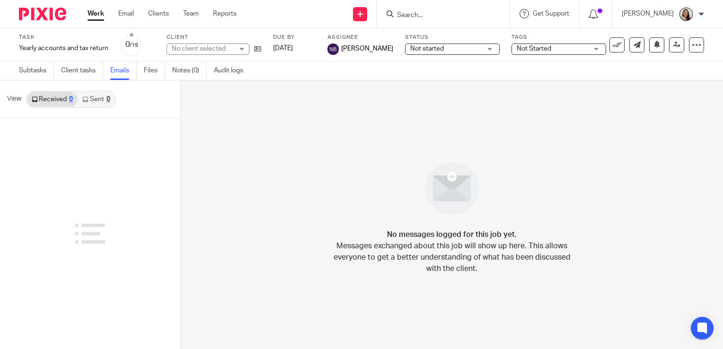
click at [93, 99] on link "Sent 0" at bounding box center [96, 99] width 37 height 15
click at [459, 12] on input "Search" at bounding box center [438, 15] width 85 height 9
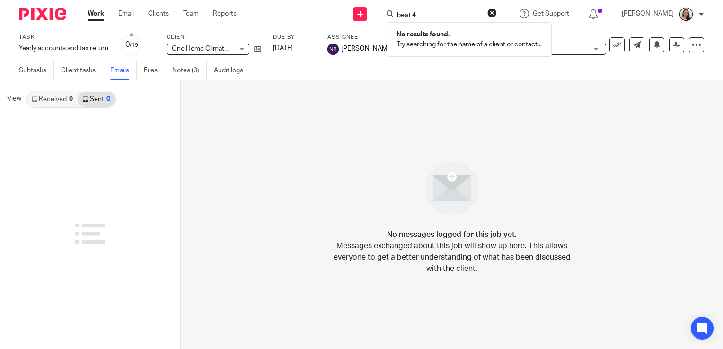
type input "beat 4"
click at [456, 12] on input "beat 4" at bounding box center [438, 15] width 85 height 9
drag, startPoint x: 436, startPoint y: 12, endPoint x: 377, endPoint y: 16, distance: 59.3
click at [379, 17] on div "Send new email Create task Add client beat 4 No results found. Try searching fo…" at bounding box center [487, 14] width 472 height 28
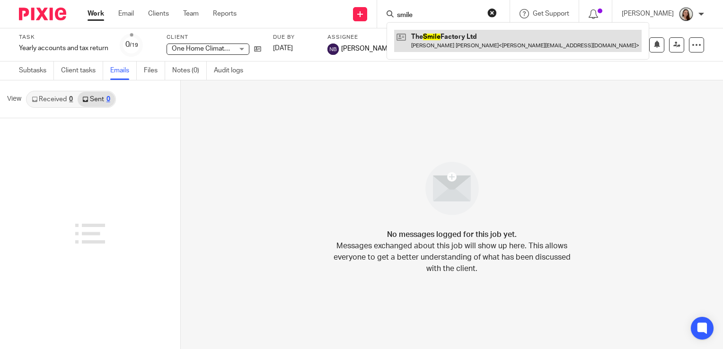
type input "smile"
click at [477, 38] on link at bounding box center [517, 41] width 247 height 22
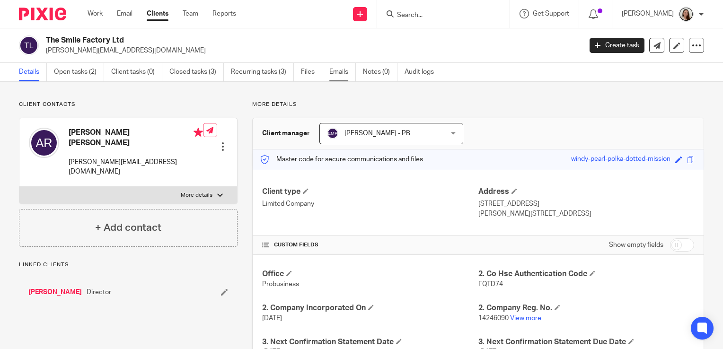
click at [335, 67] on link "Emails" at bounding box center [342, 72] width 26 height 18
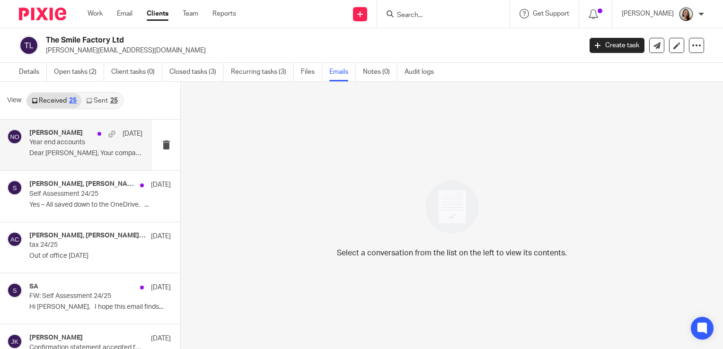
click at [88, 142] on p "Year end accounts" at bounding box center [74, 143] width 90 height 8
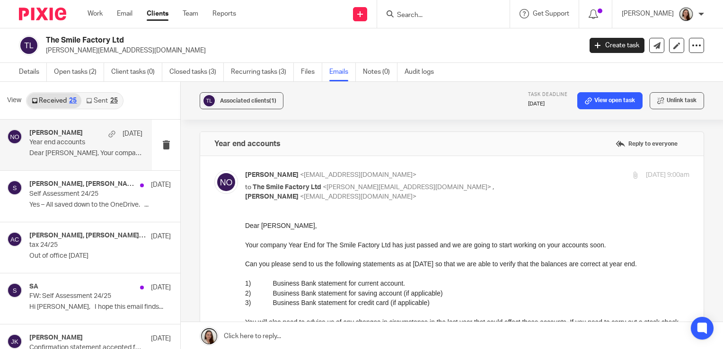
click at [446, 10] on form at bounding box center [446, 14] width 101 height 12
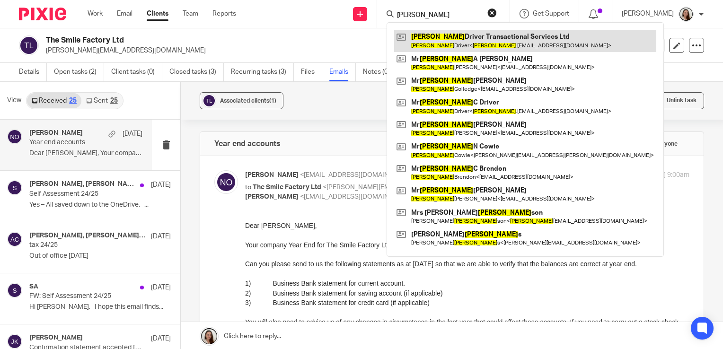
type input "[PERSON_NAME]"
click at [456, 32] on link at bounding box center [525, 41] width 262 height 22
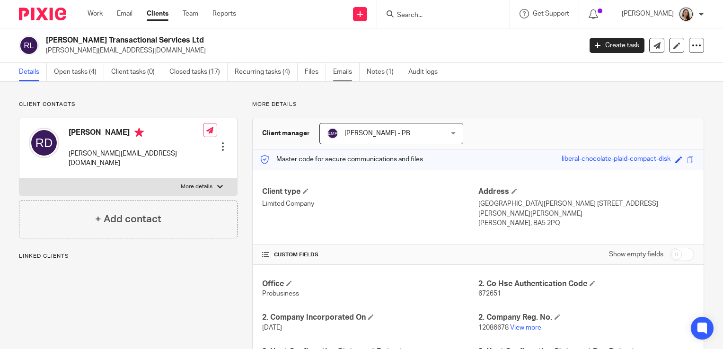
click at [344, 71] on link "Emails" at bounding box center [346, 72] width 26 height 18
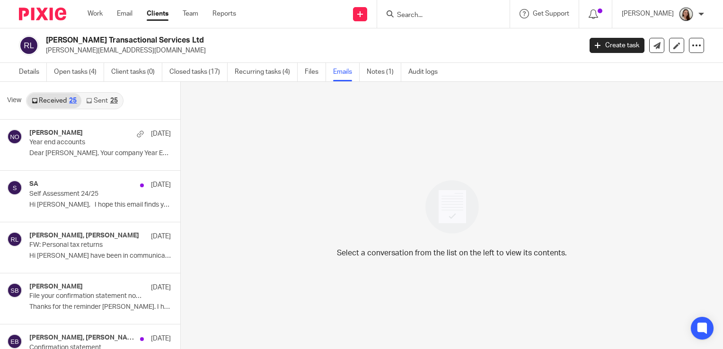
click at [99, 99] on link "Sent 25" at bounding box center [101, 100] width 41 height 15
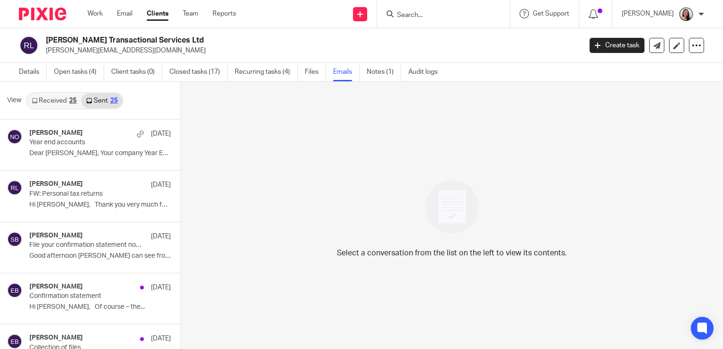
scroll to position [1, 0]
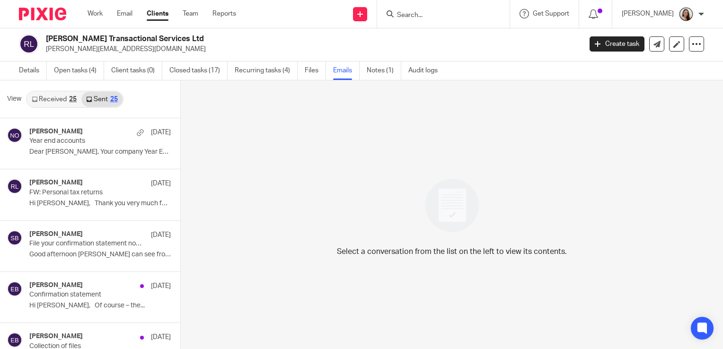
drag, startPoint x: 89, startPoint y: 152, endPoint x: 233, endPoint y: 188, distance: 148.4
click at [89, 151] on p "Dear [PERSON_NAME], Your company Year End for..." at bounding box center [99, 152] width 141 height 8
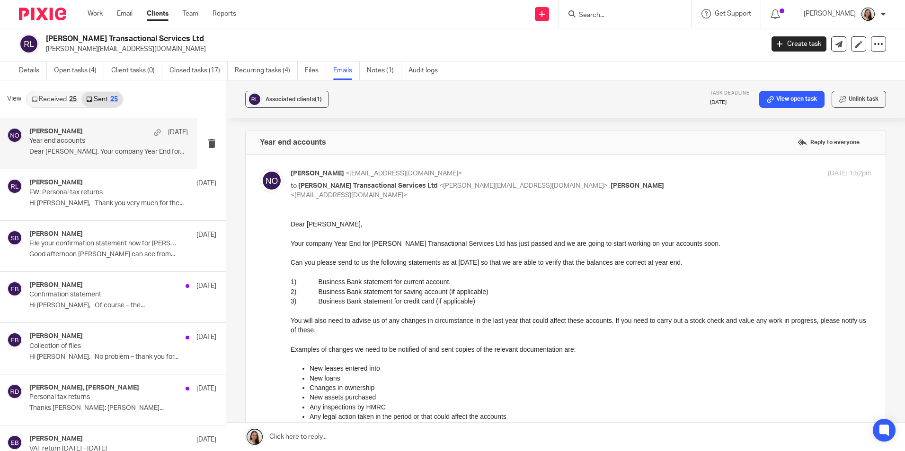
click at [604, 11] on input "Search" at bounding box center [620, 15] width 85 height 9
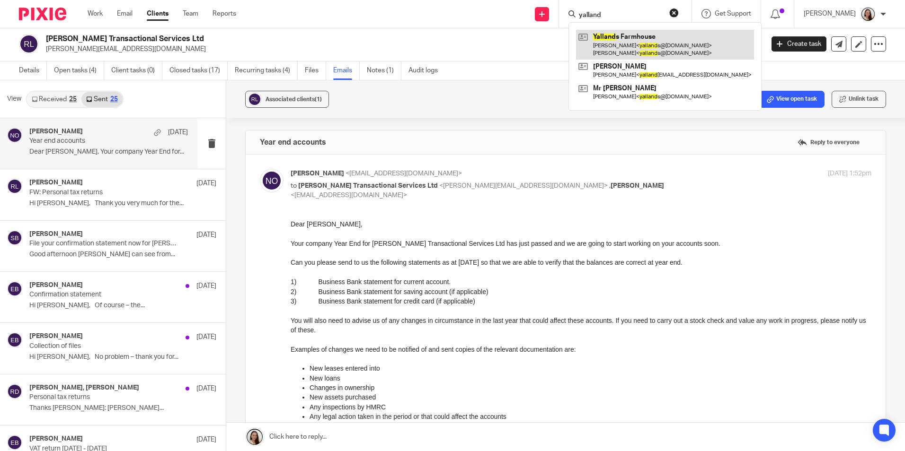
type input "yalland"
click at [641, 48] on link at bounding box center [665, 44] width 178 height 29
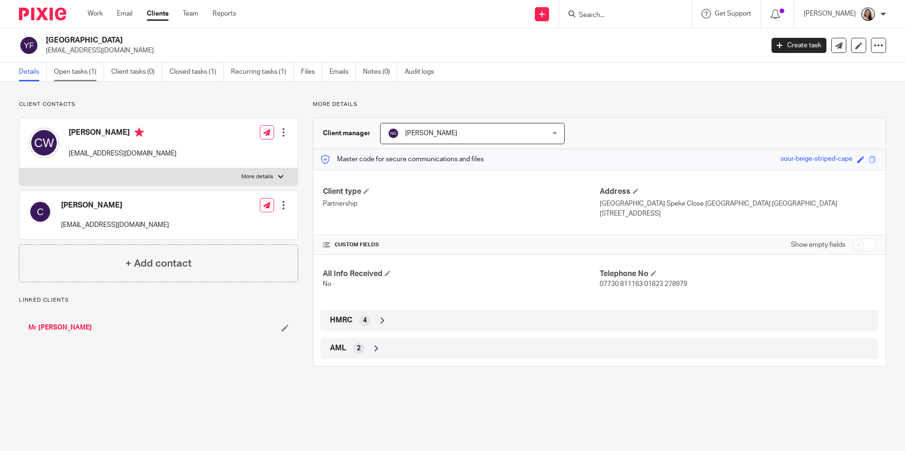
click at [87, 73] on link "Open tasks (1)" at bounding box center [79, 72] width 50 height 18
